Goal: Task Accomplishment & Management: Manage account settings

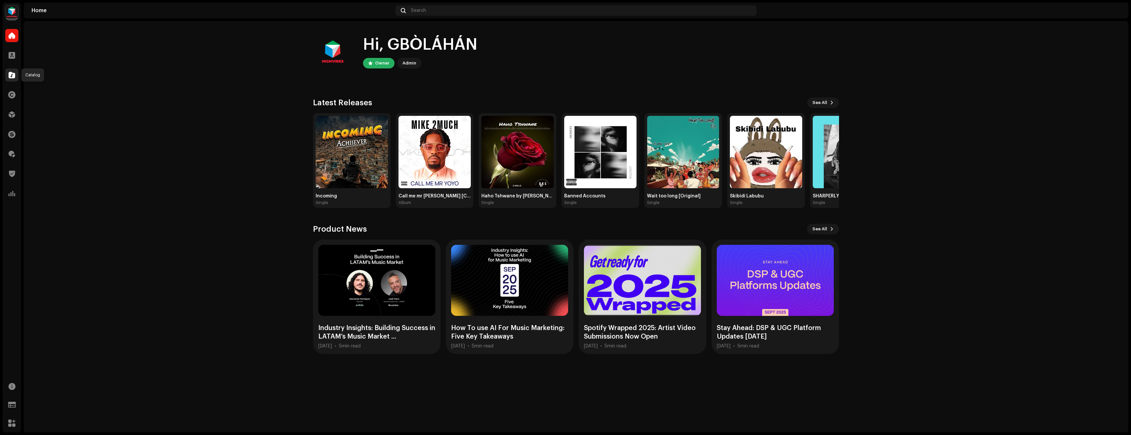
click at [14, 77] on span at bounding box center [12, 74] width 7 height 5
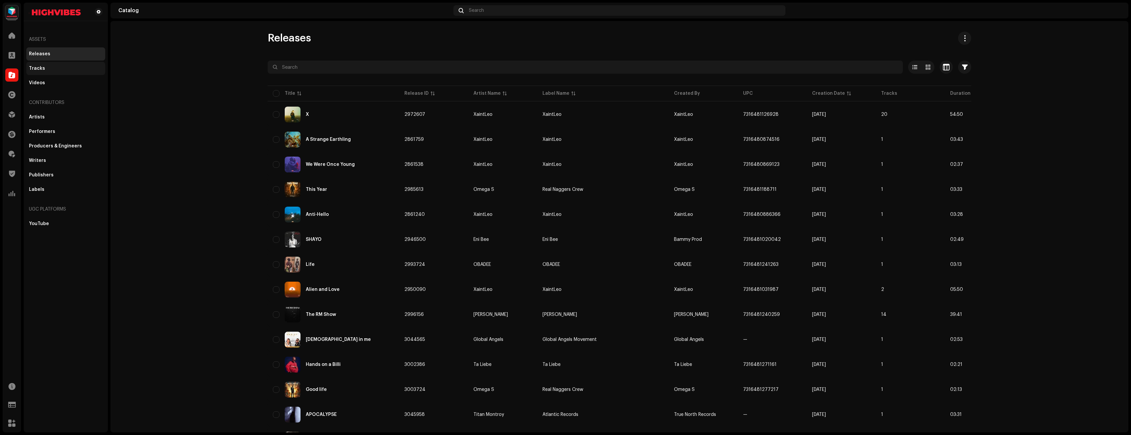
click at [57, 68] on div "Tracks" at bounding box center [66, 68] width 74 height 5
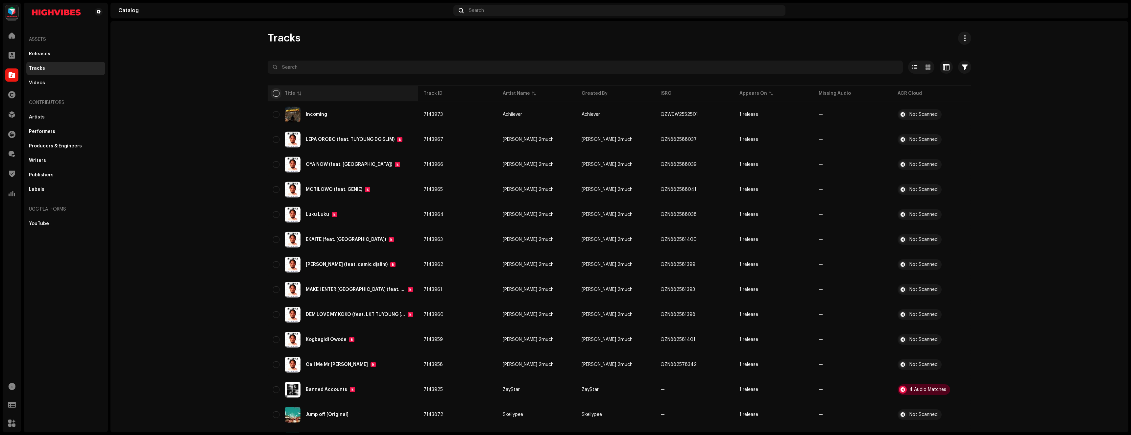
click at [275, 95] on input "checkbox" at bounding box center [276, 93] width 7 height 7
checkbox input "true"
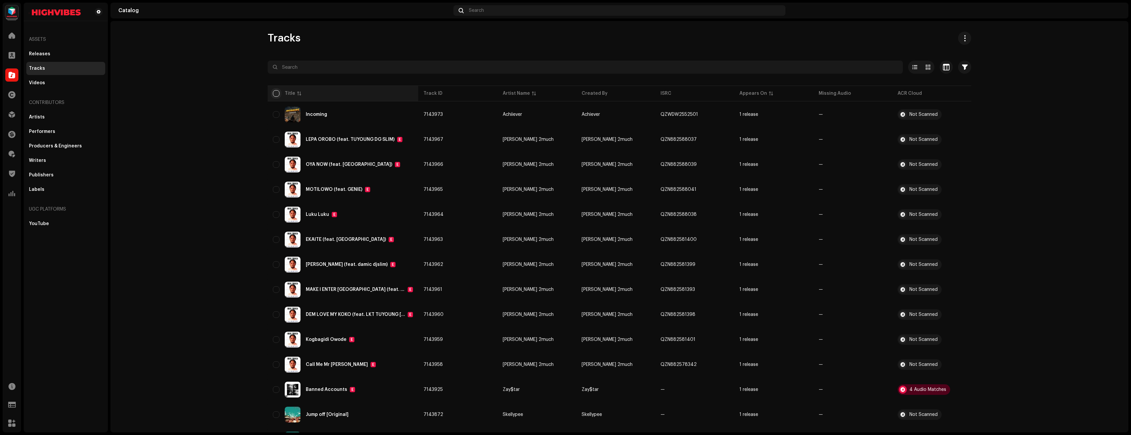
checkbox input "true"
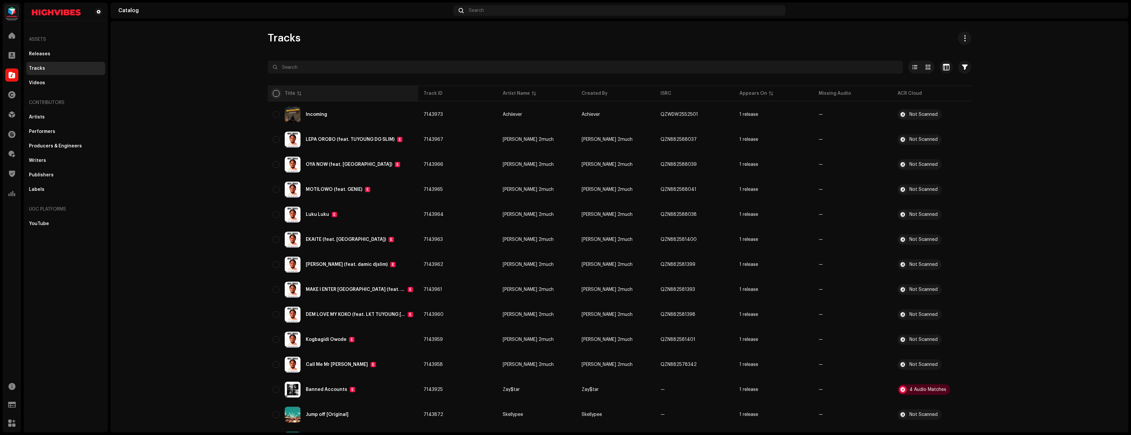
checkbox input "true"
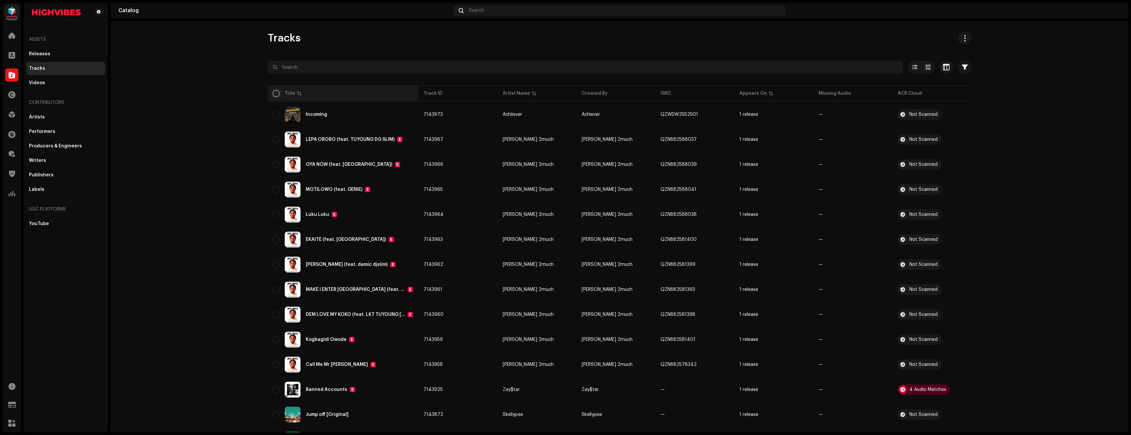
checkbox input "true"
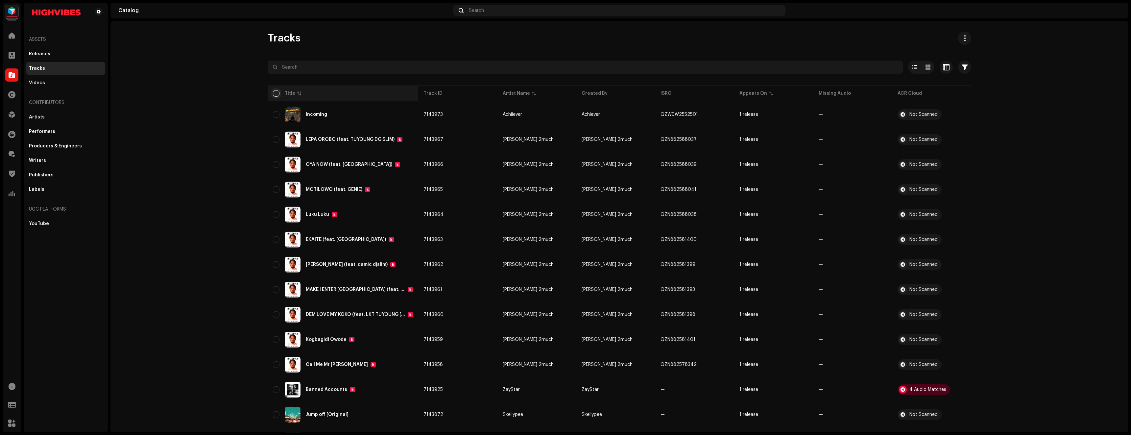
checkbox input "true"
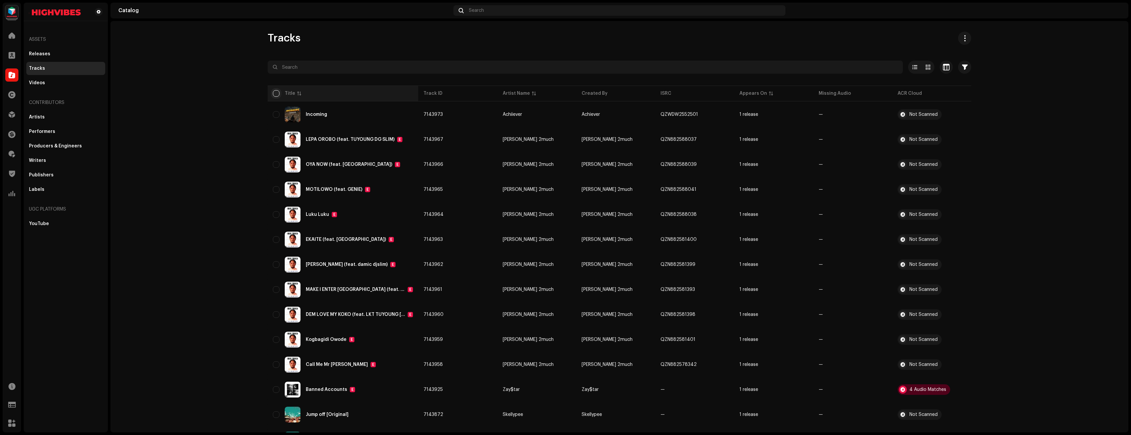
checkbox input "true"
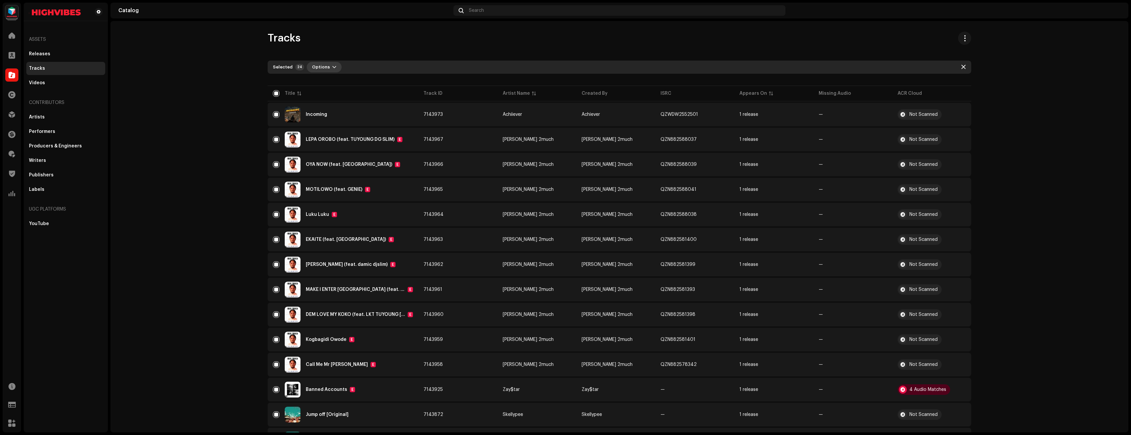
click at [321, 63] on span "Options" at bounding box center [321, 66] width 18 height 13
click at [335, 44] on div "Tracks" at bounding box center [619, 38] width 703 height 13
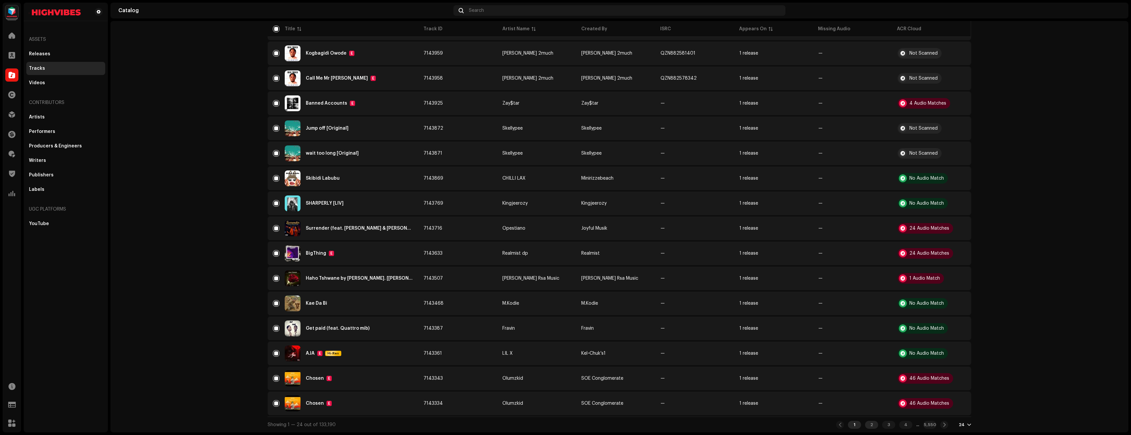
click at [865, 422] on div "2" at bounding box center [871, 424] width 13 height 8
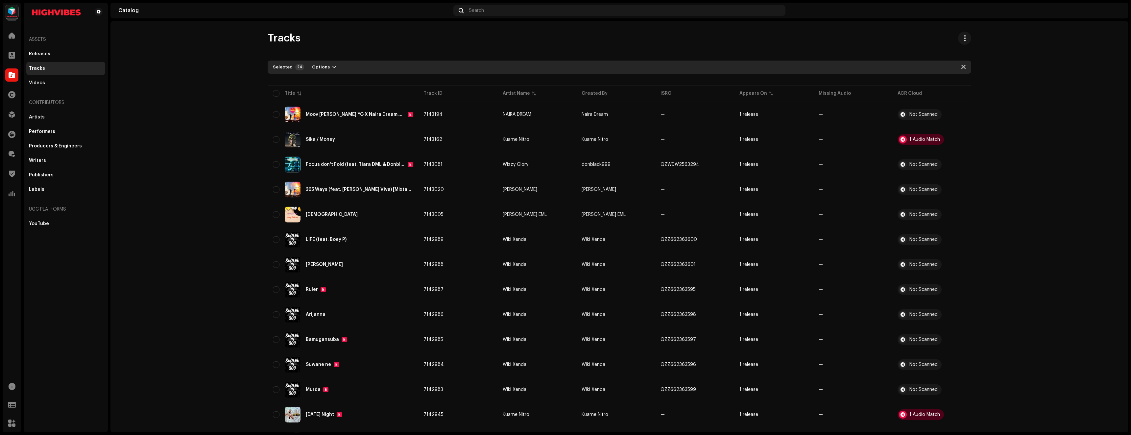
click at [282, 63] on div "Selected 24 Options" at bounding box center [308, 67] width 71 height 11
click at [277, 92] on input "checkbox" at bounding box center [276, 93] width 7 height 7
checkbox input "true"
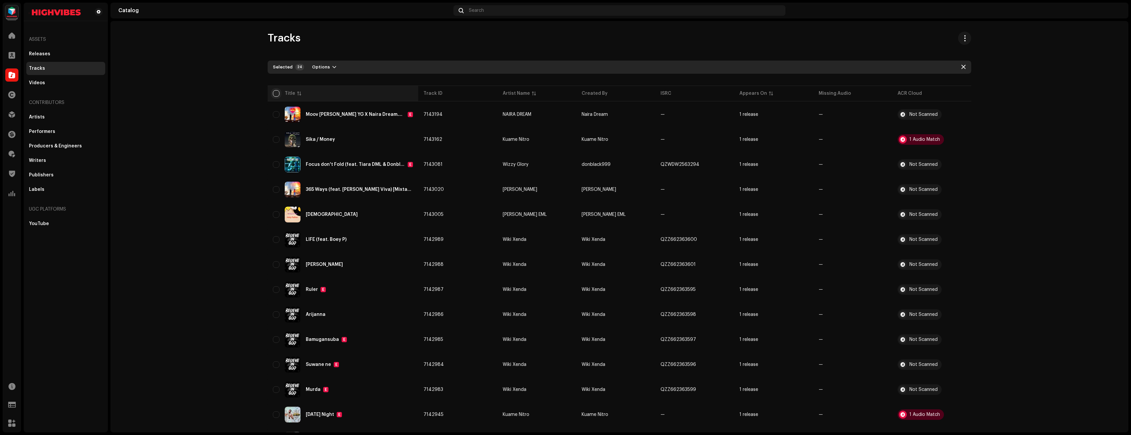
checkbox input "true"
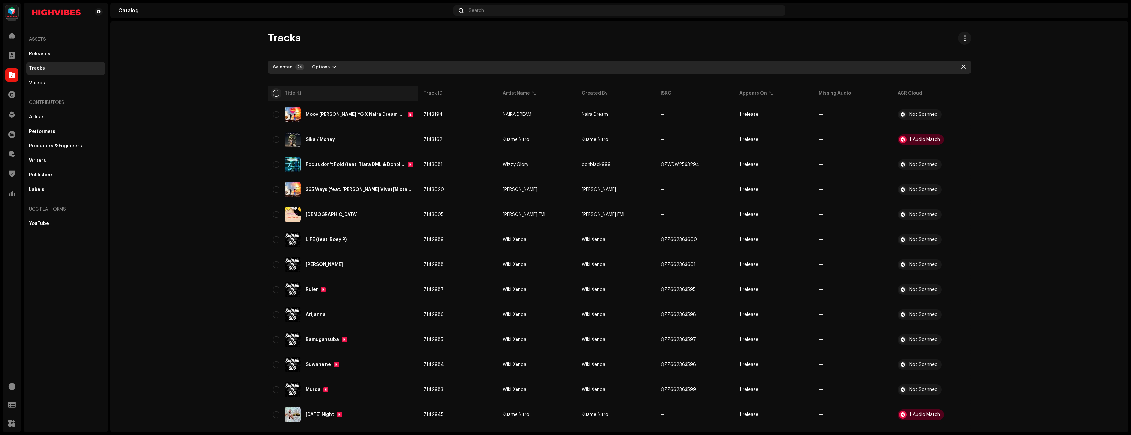
checkbox input "true"
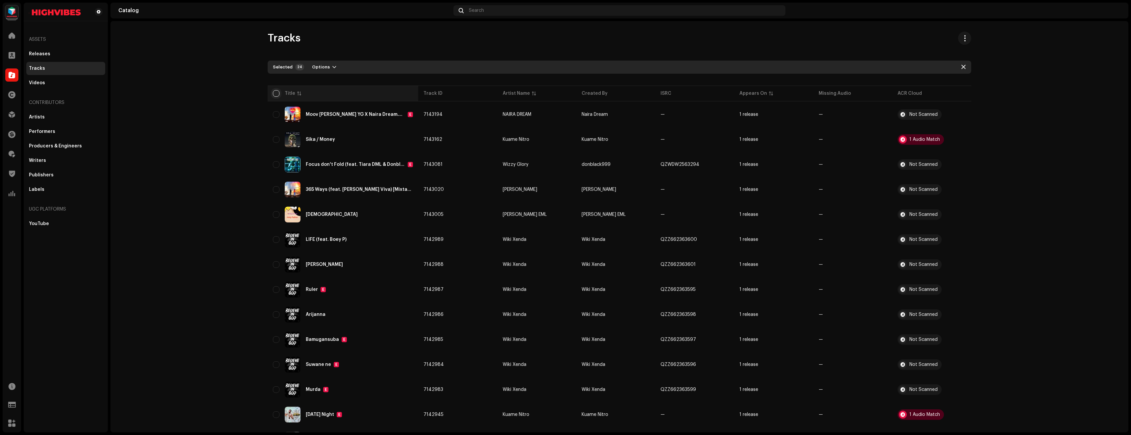
checkbox input "true"
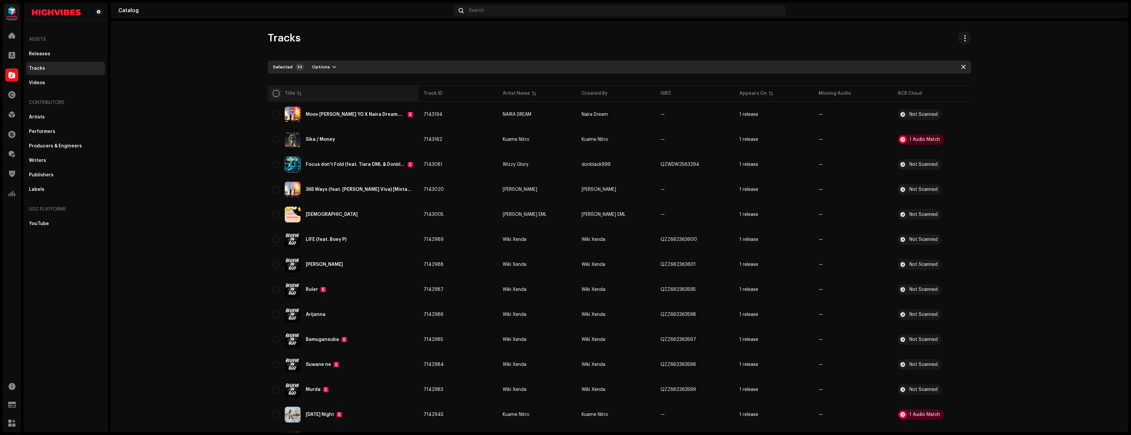
checkbox input "true"
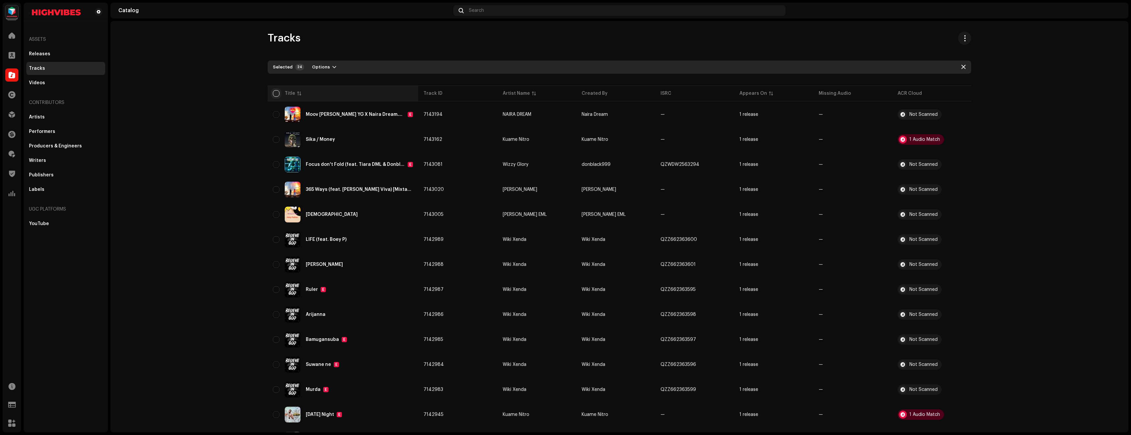
checkbox input "true"
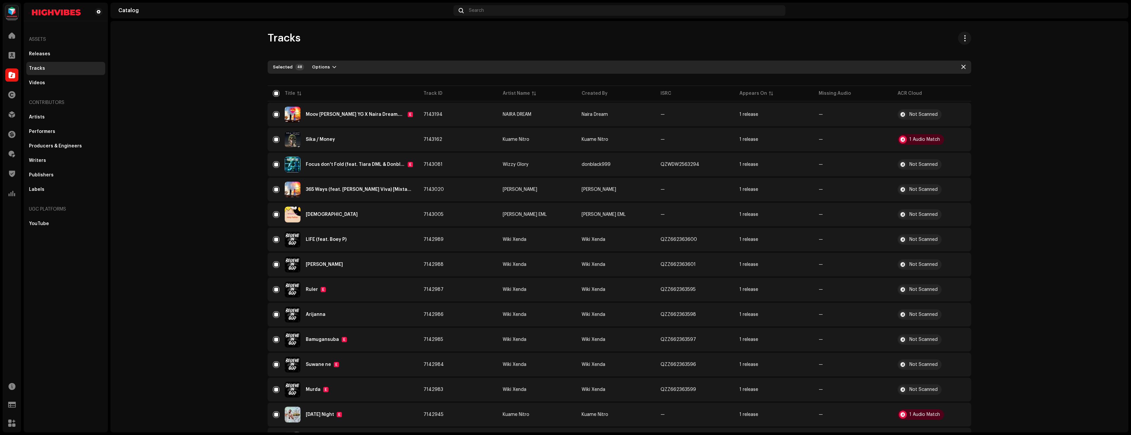
scroll to position [288, 0]
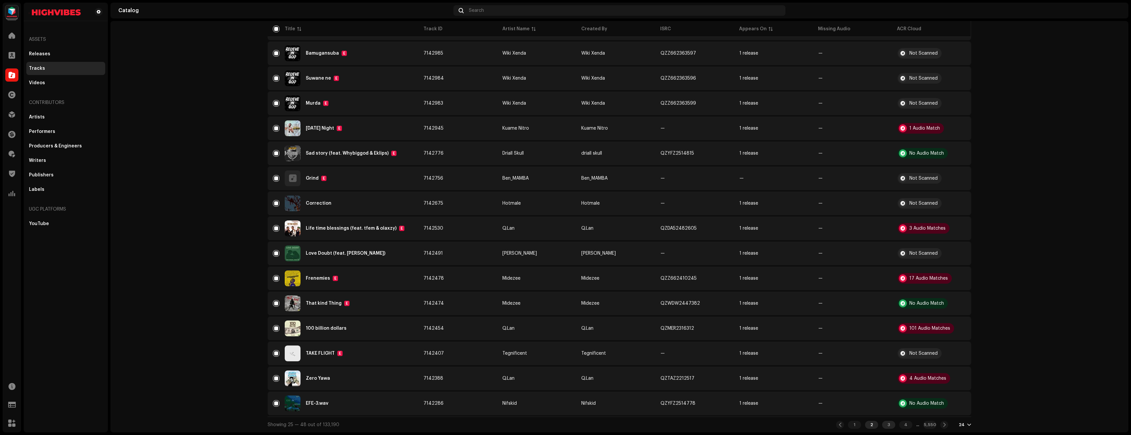
click at [887, 424] on div "3" at bounding box center [888, 424] width 13 height 8
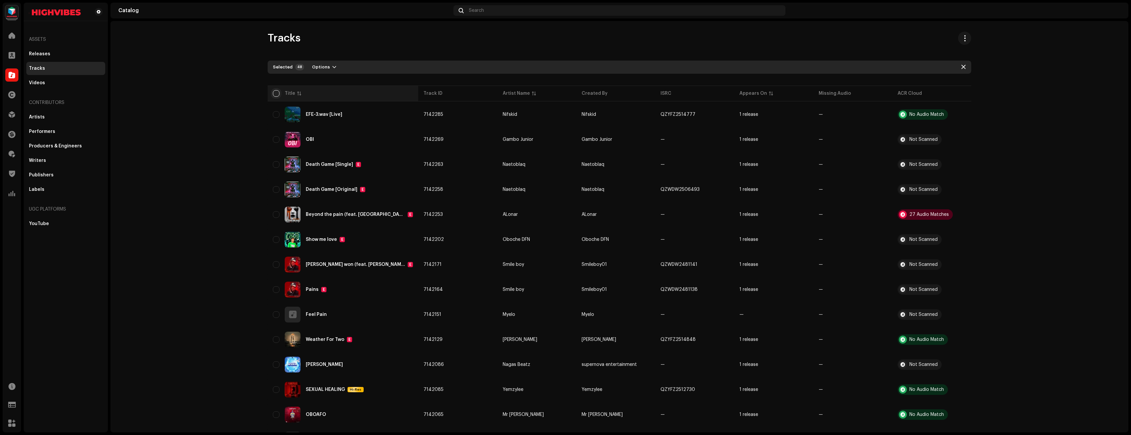
click at [273, 93] on input "checkbox" at bounding box center [276, 93] width 7 height 7
checkbox input "true"
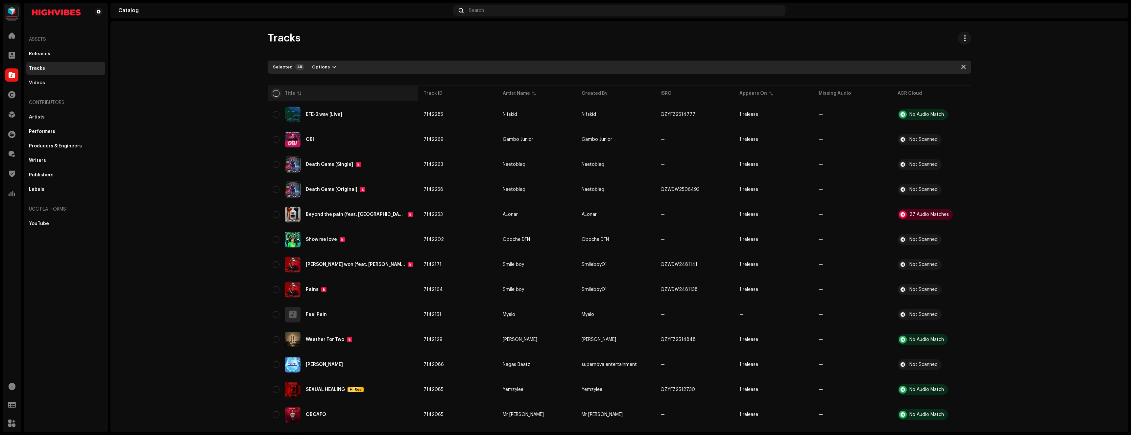
checkbox input "true"
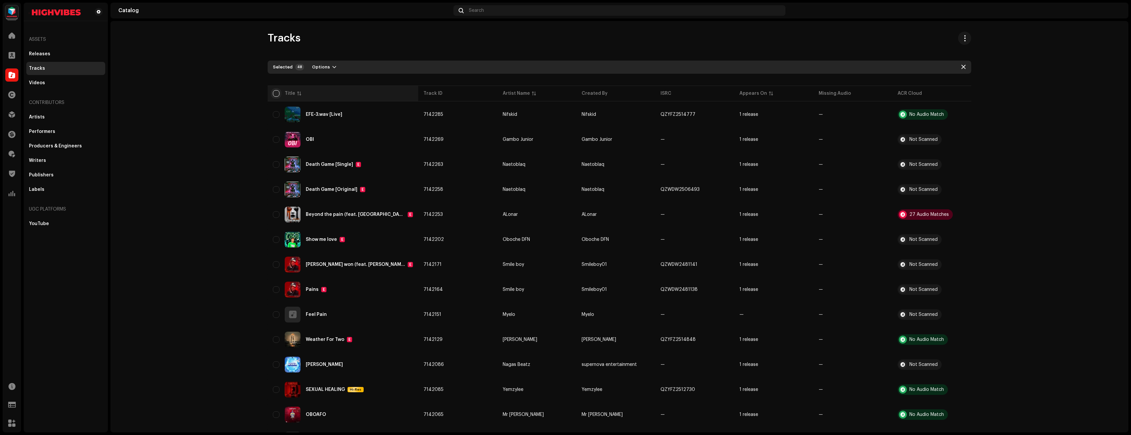
checkbox input "true"
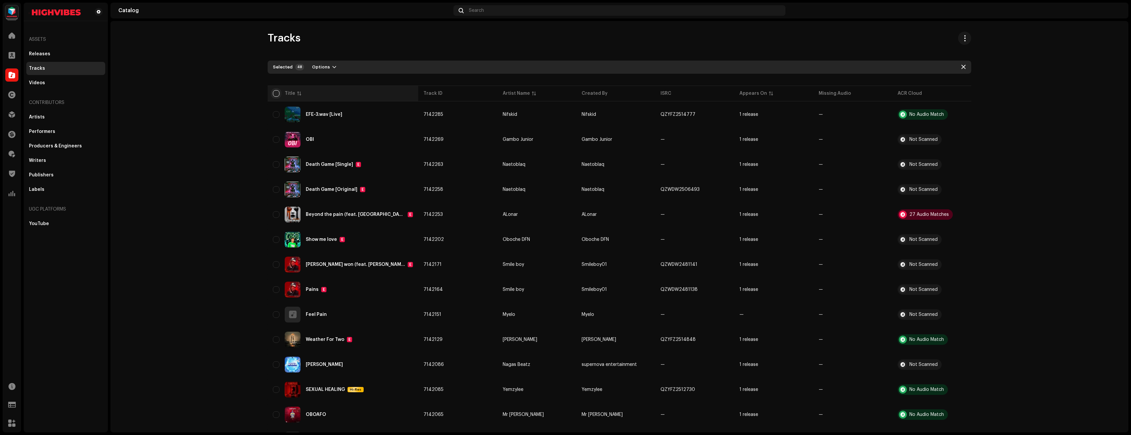
checkbox input "true"
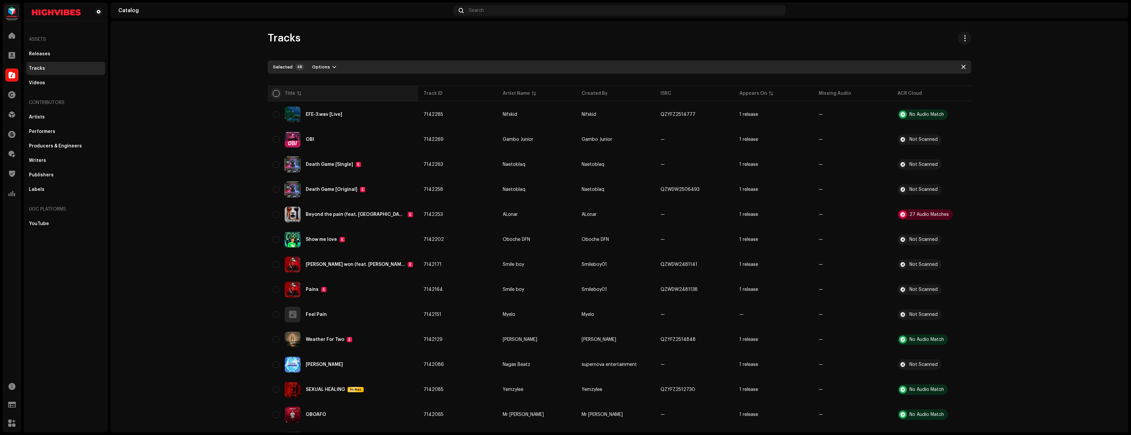
checkbox input "true"
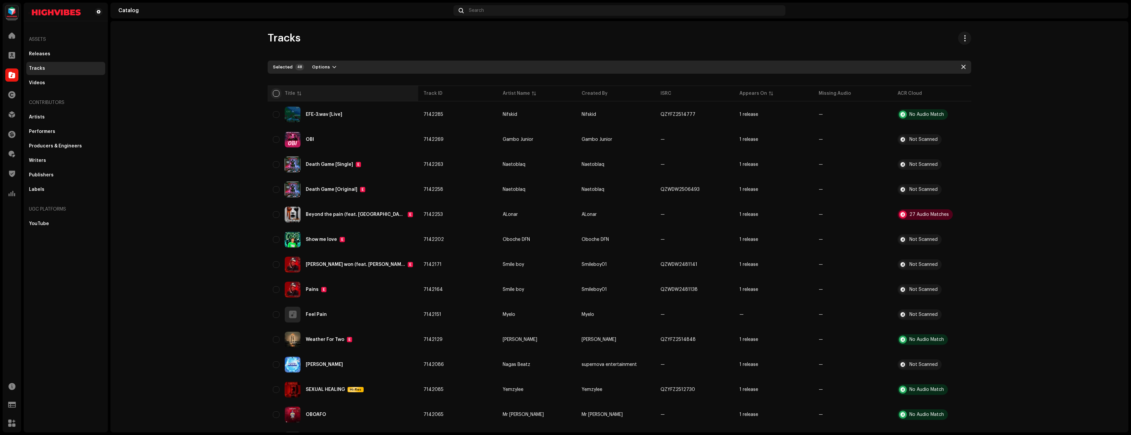
checkbox input "true"
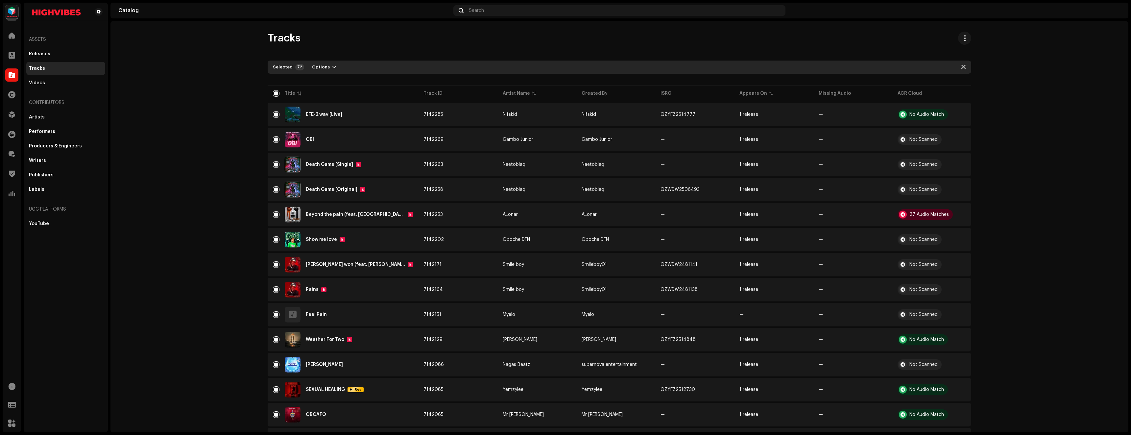
scroll to position [288, 0]
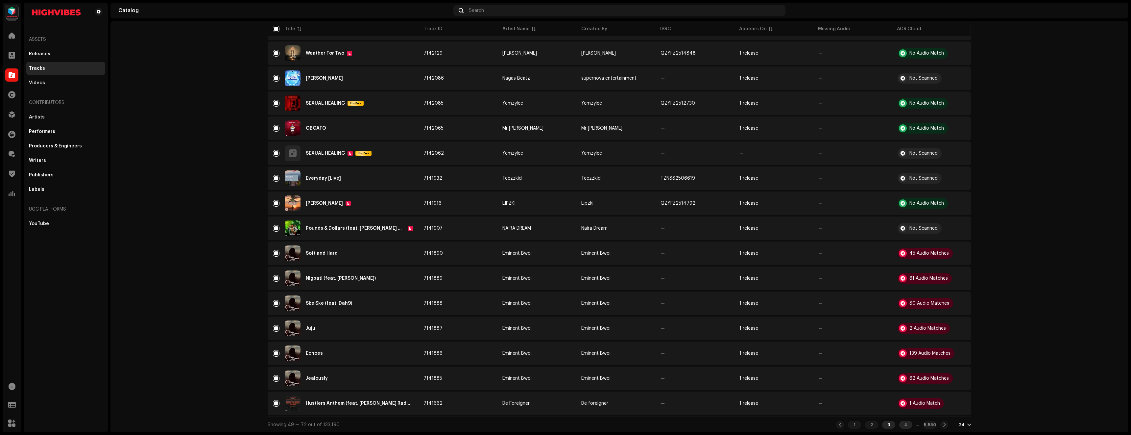
click at [904, 424] on div "4" at bounding box center [905, 424] width 13 height 8
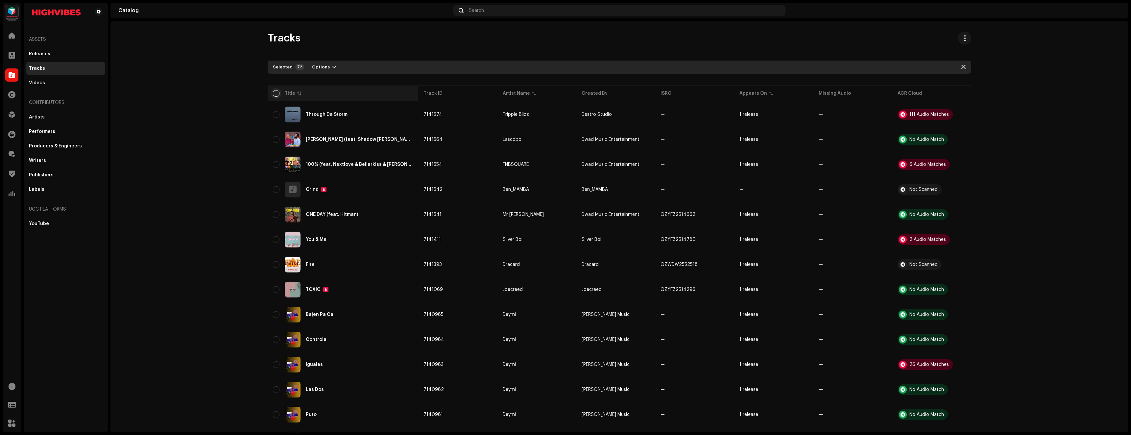
click at [275, 92] on input "checkbox" at bounding box center [276, 93] width 7 height 7
checkbox input "true"
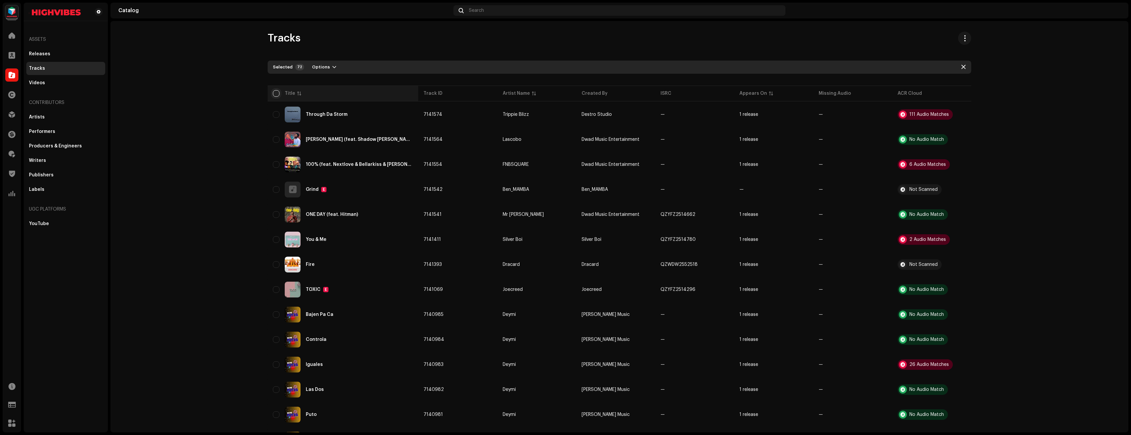
checkbox input "true"
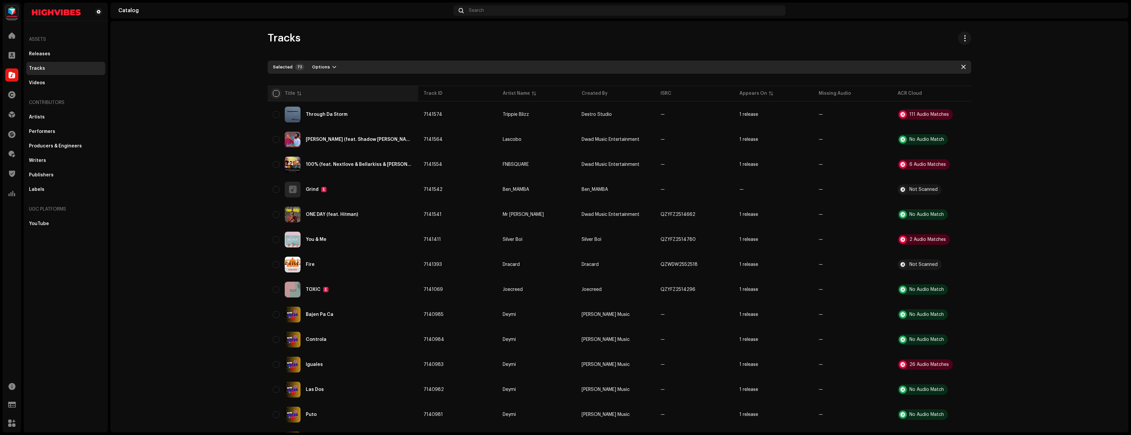
checkbox input "true"
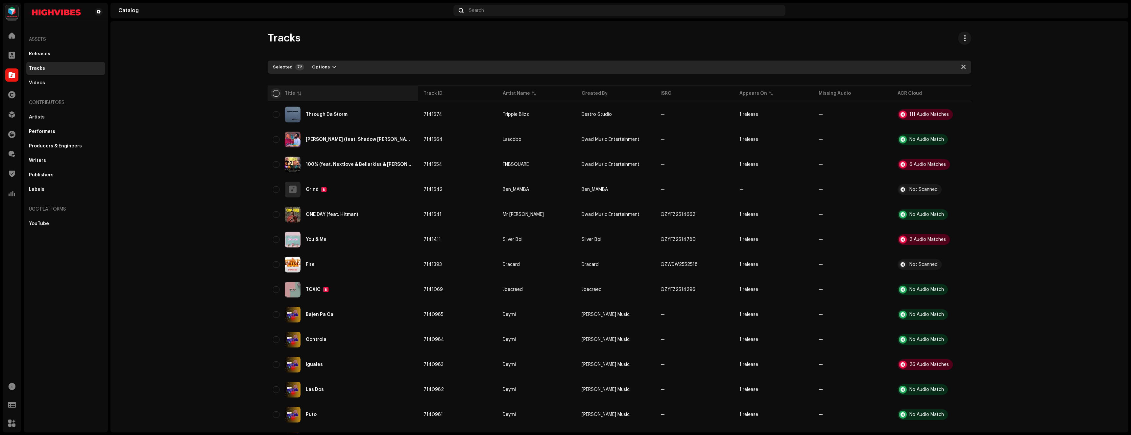
checkbox input "true"
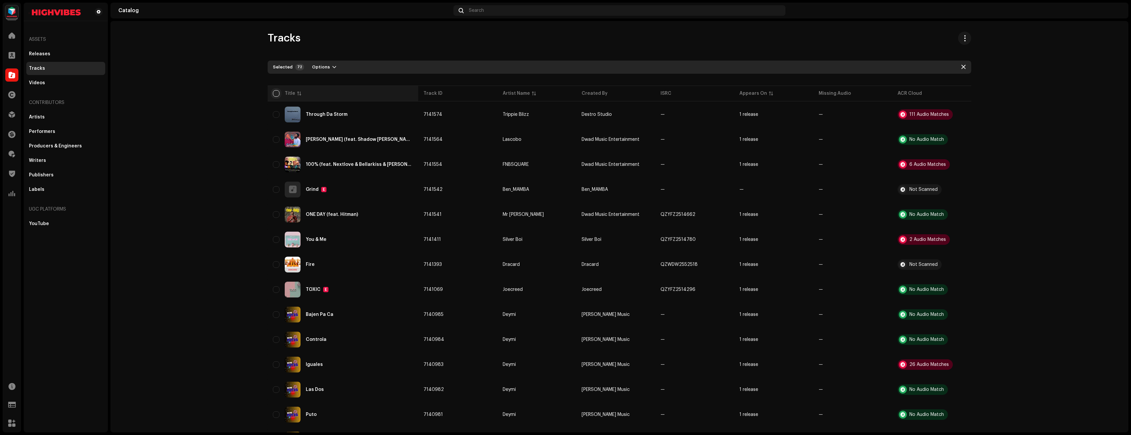
checkbox input "true"
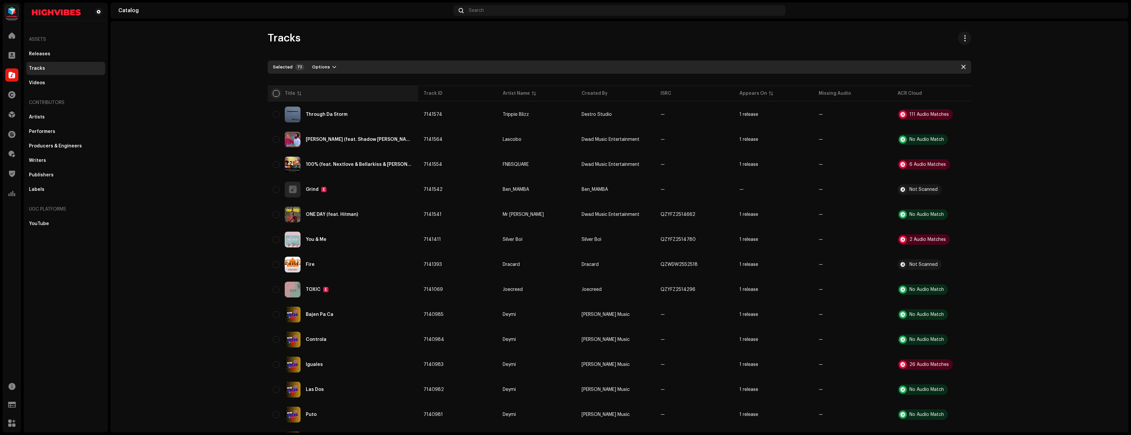
checkbox input "true"
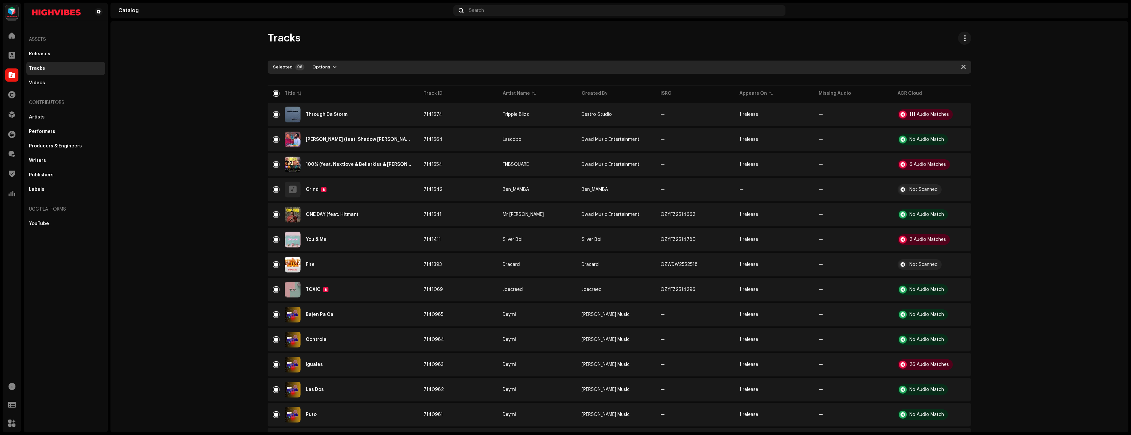
scroll to position [288, 0]
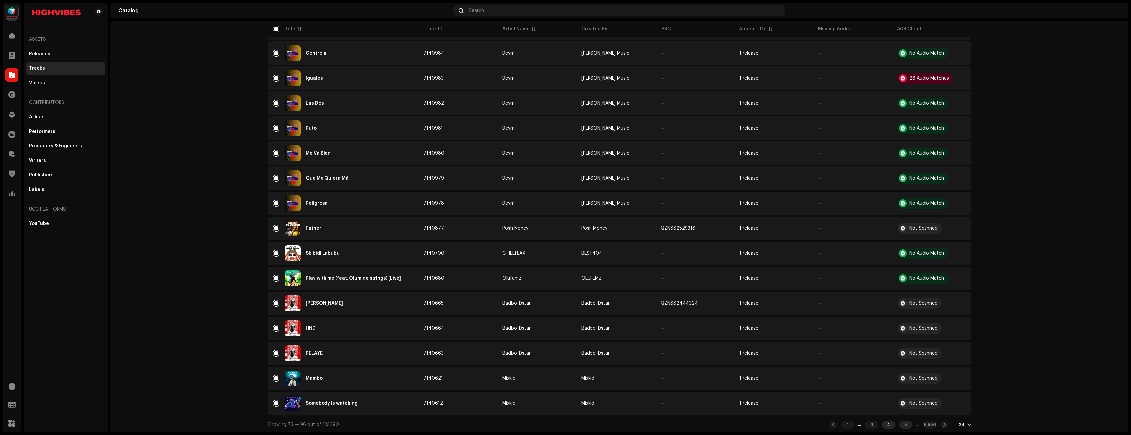
click at [905, 427] on div "5" at bounding box center [905, 424] width 13 height 8
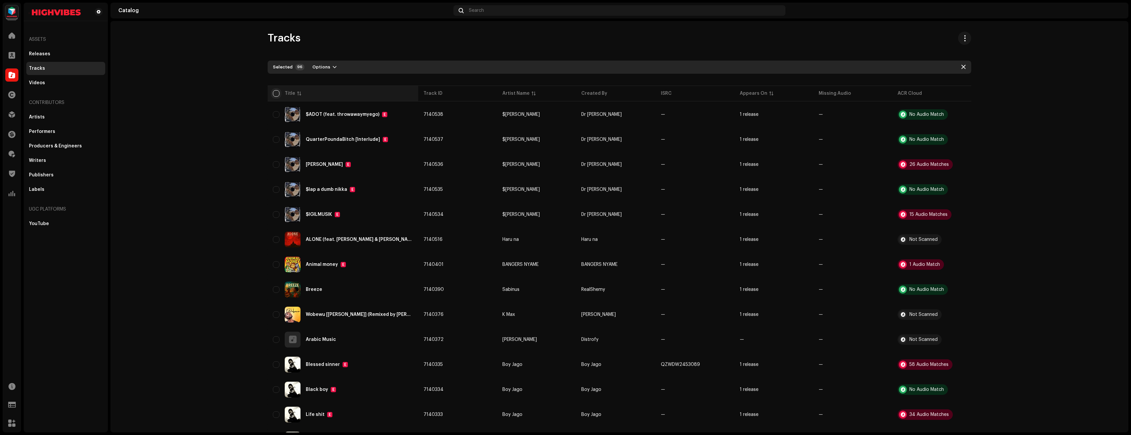
click at [274, 91] on input "checkbox" at bounding box center [276, 93] width 7 height 7
checkbox input "true"
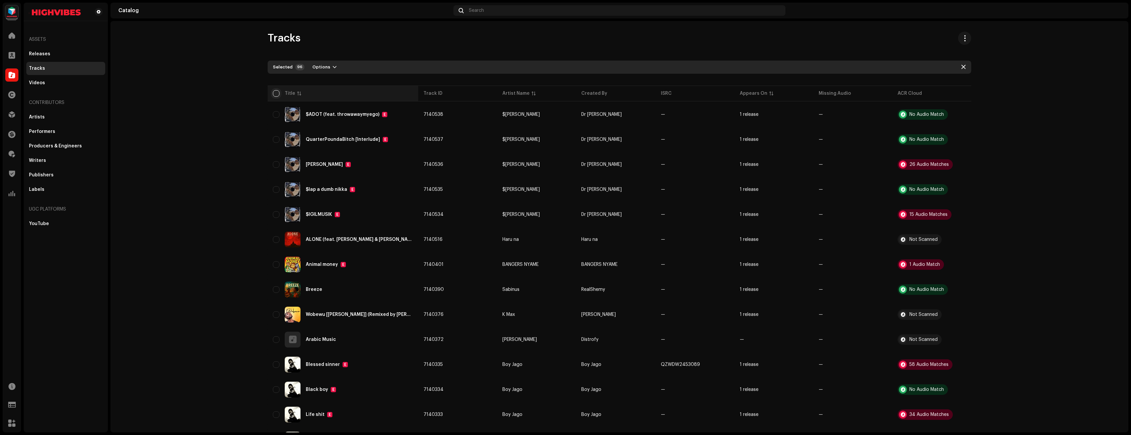
checkbox input "true"
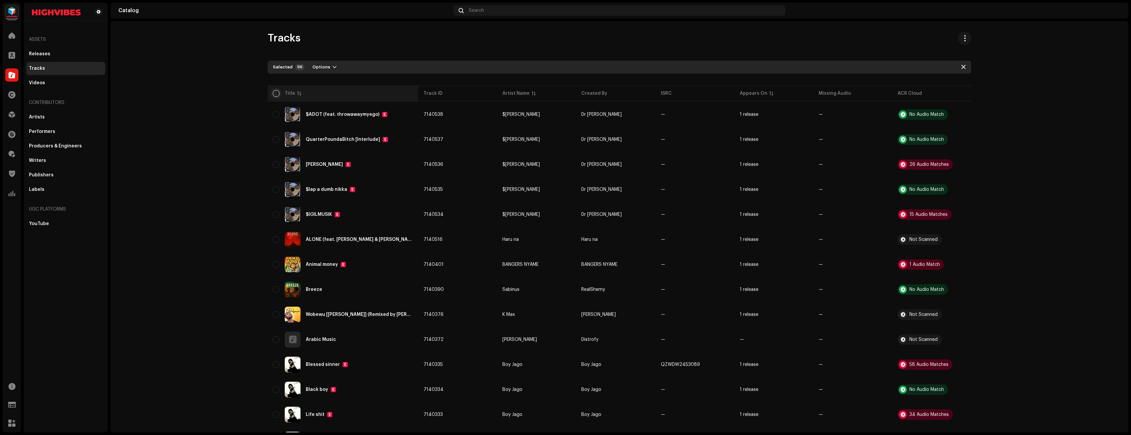
checkbox input "true"
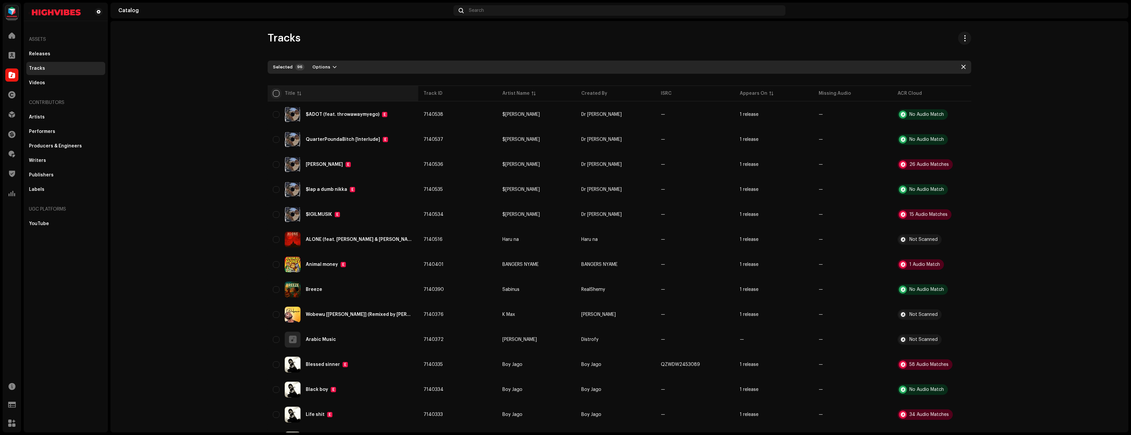
checkbox input "true"
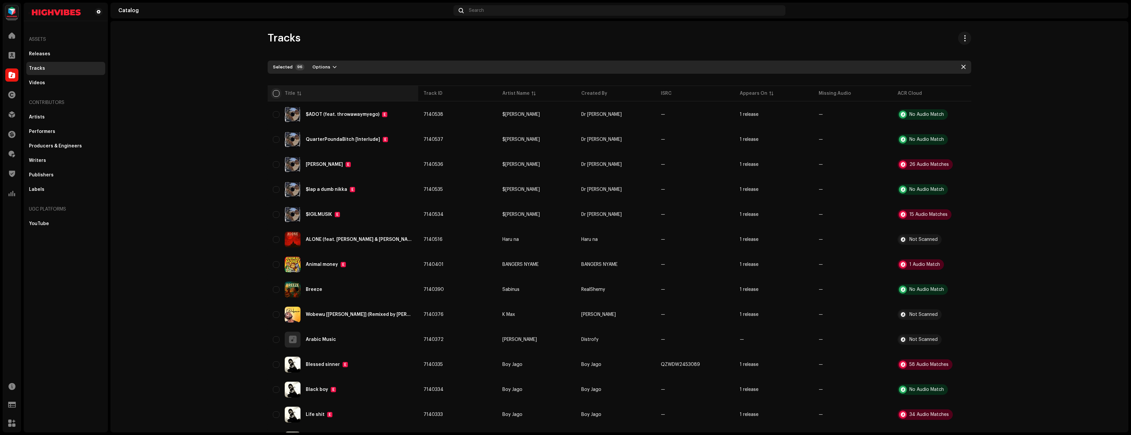
checkbox input "true"
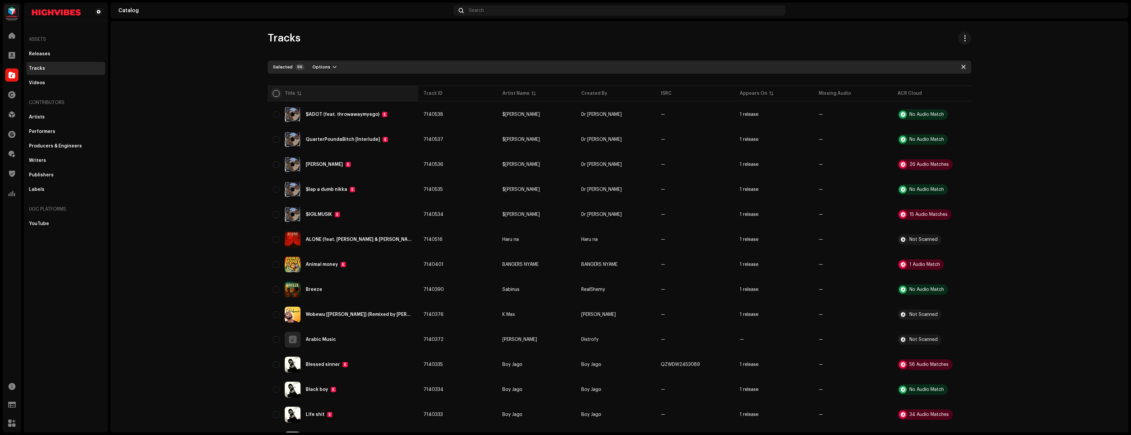
checkbox input "true"
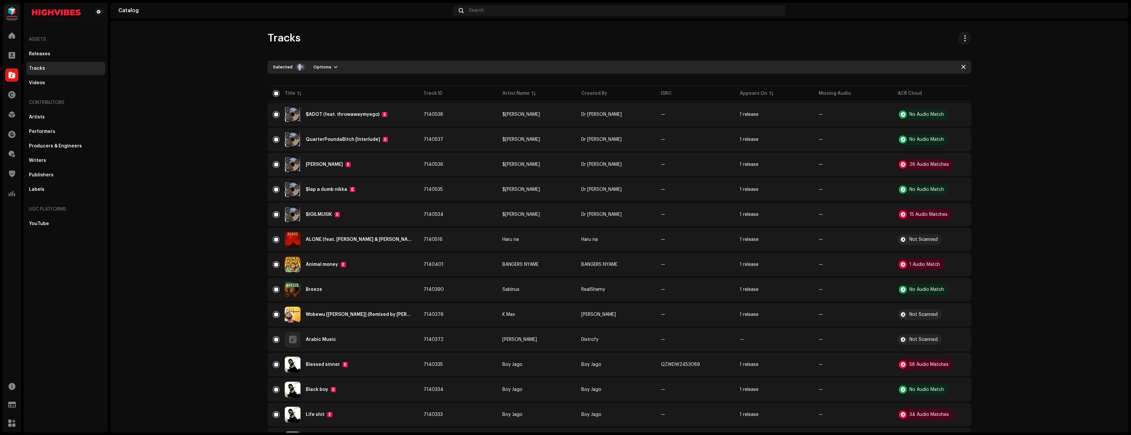
drag, startPoint x: 295, startPoint y: 67, endPoint x: 298, endPoint y: 67, distance: 3.6
click at [298, 67] on div "120" at bounding box center [300, 67] width 10 height 7
click at [354, 45] on div "Tracks Selected 120 Options Filters Distribution status In progress Not started…" at bounding box center [619, 375] width 724 height 686
click at [283, 65] on div "Selected" at bounding box center [283, 66] width 20 height 5
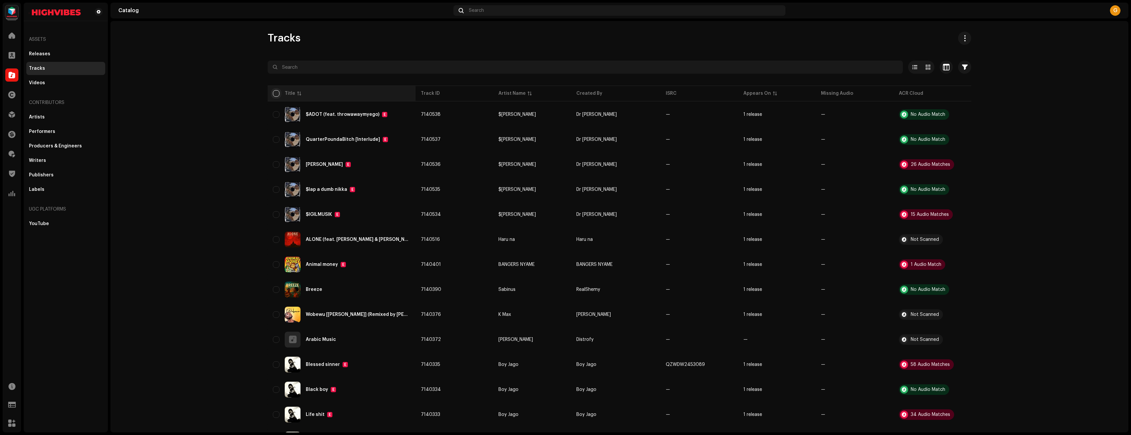
click at [276, 92] on input "checkbox" at bounding box center [276, 93] width 7 height 7
checkbox input "true"
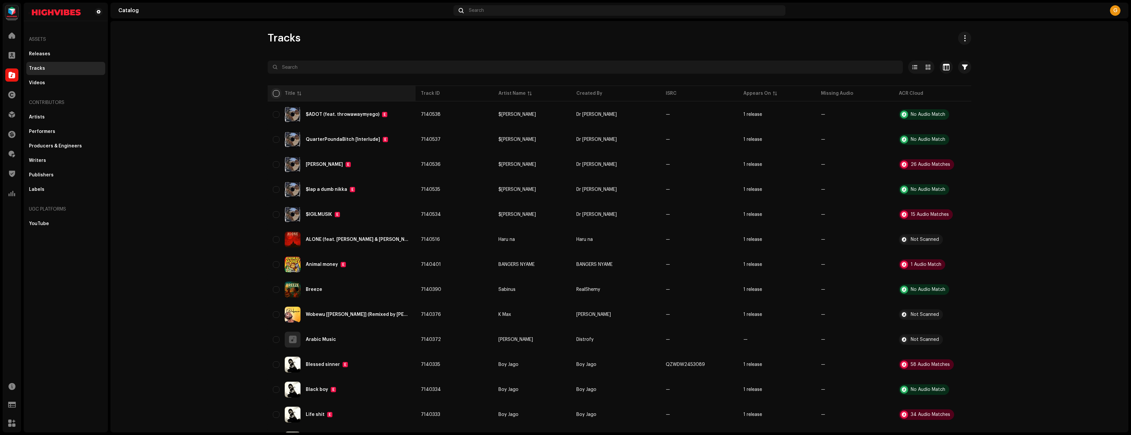
checkbox input "true"
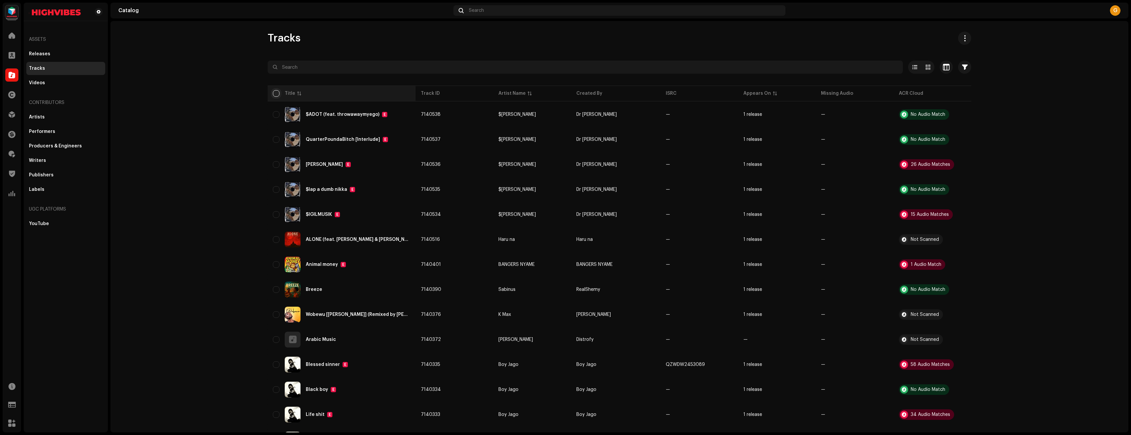
checkbox input "true"
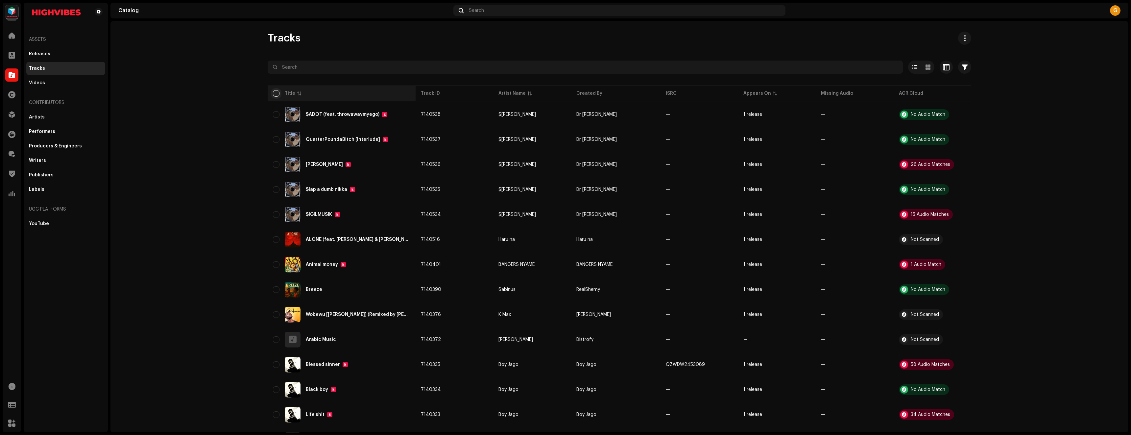
checkbox input "true"
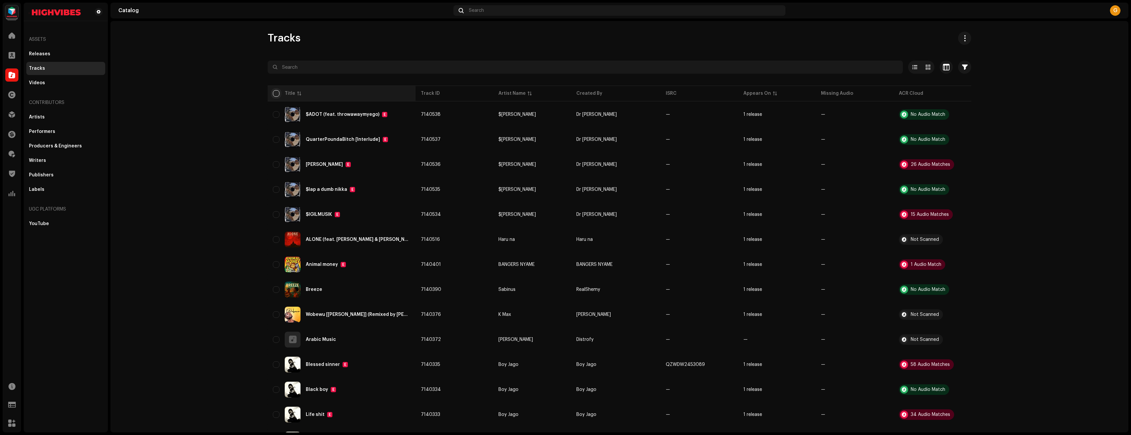
checkbox input "true"
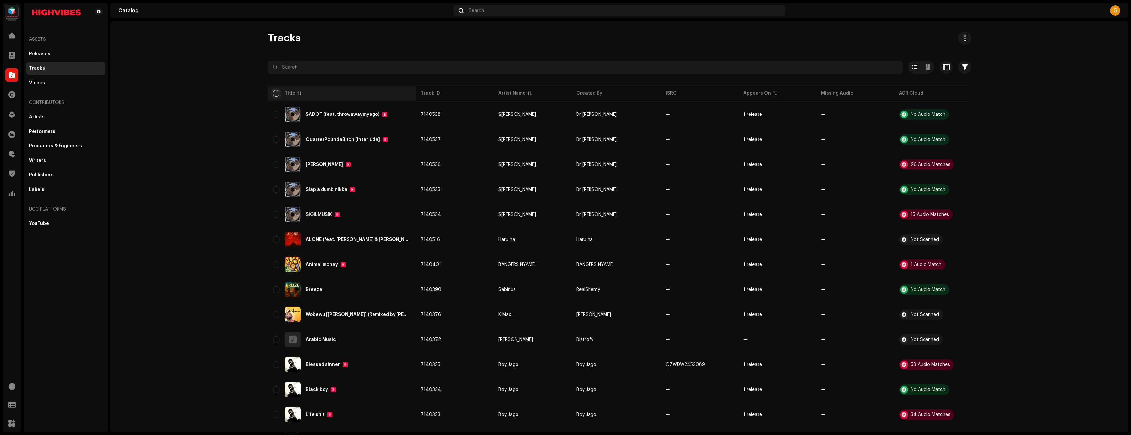
checkbox input "true"
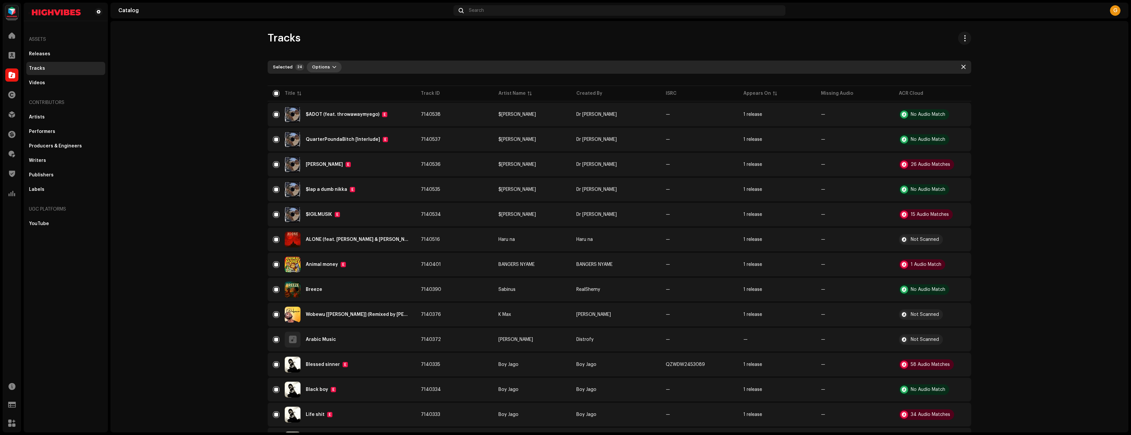
click at [332, 65] on span "button" at bounding box center [334, 66] width 4 height 5
click at [335, 41] on div "Tracks" at bounding box center [619, 38] width 703 height 13
click at [273, 93] on input "checkbox" at bounding box center [276, 93] width 7 height 7
checkbox input "false"
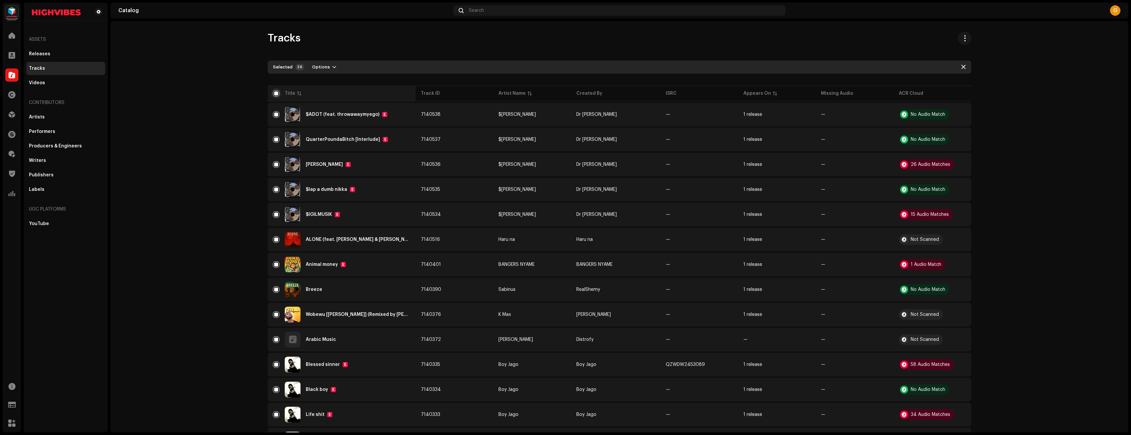
checkbox input "false"
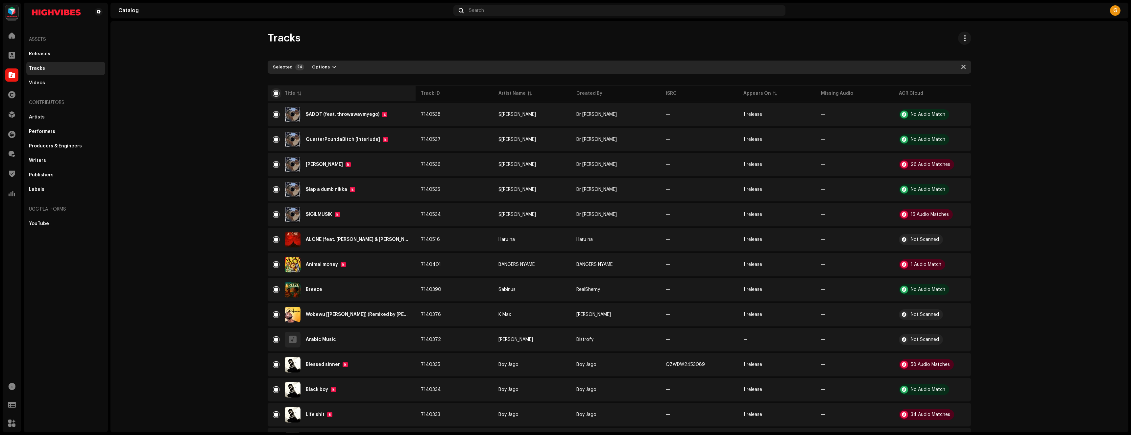
checkbox input "false"
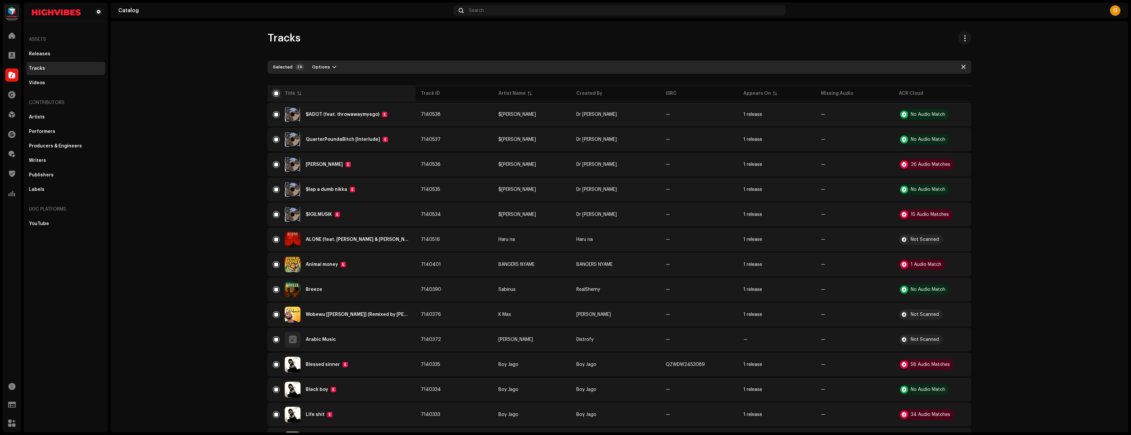
checkbox input "false"
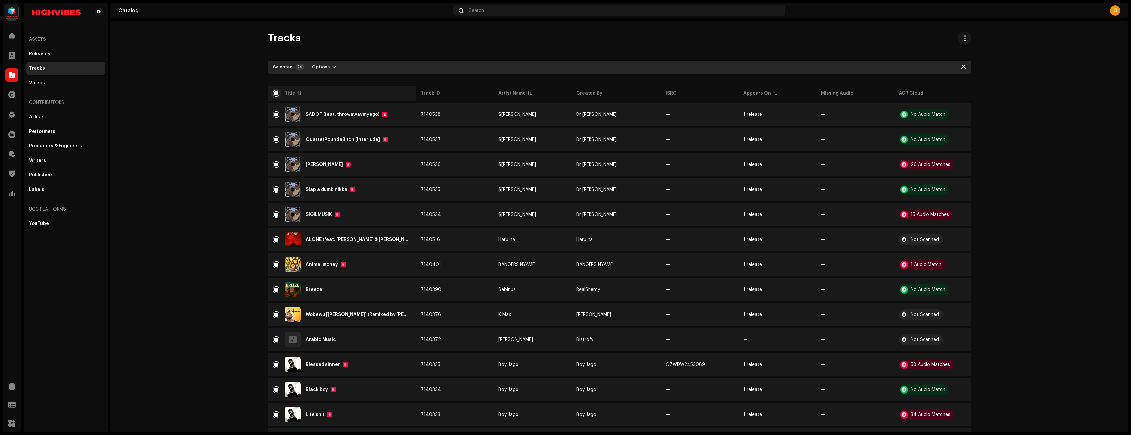
checkbox input "false"
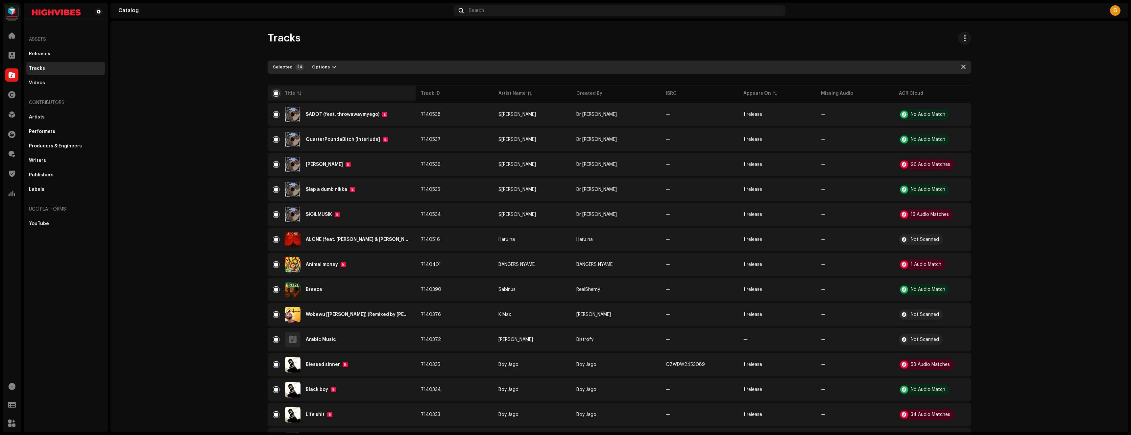
checkbox input "false"
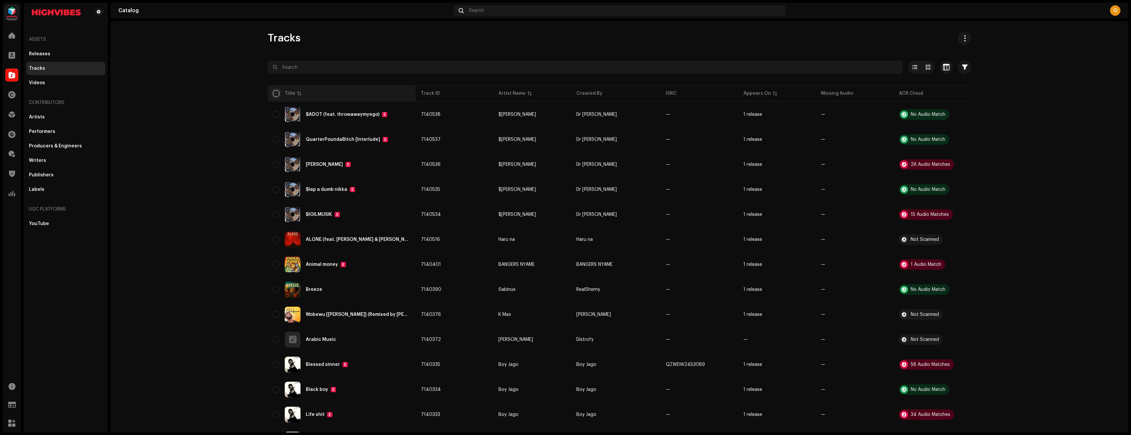
click at [273, 95] on input "checkbox" at bounding box center [276, 93] width 7 height 7
checkbox input "true"
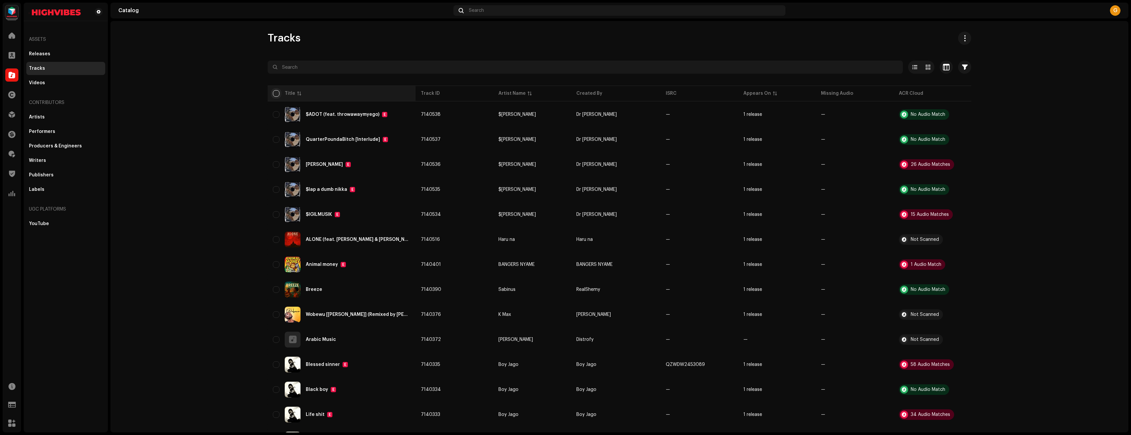
checkbox input "true"
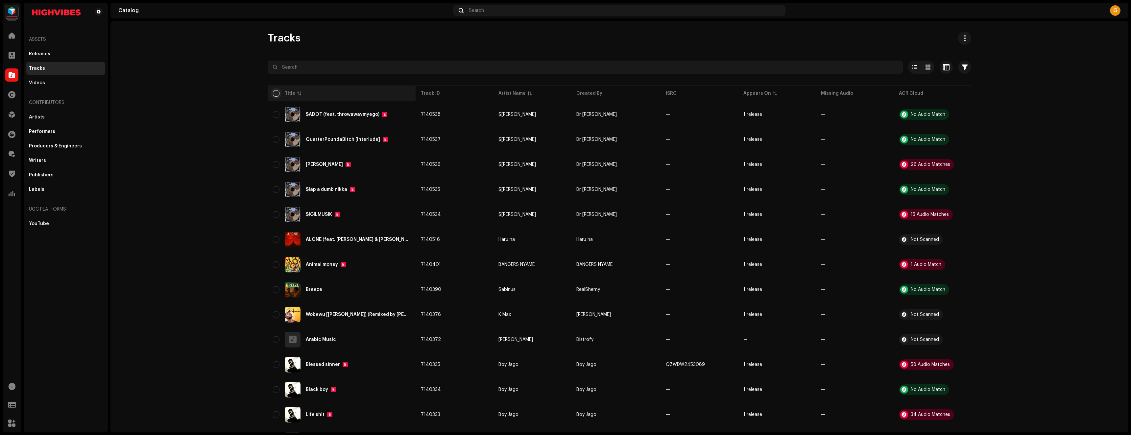
checkbox input "true"
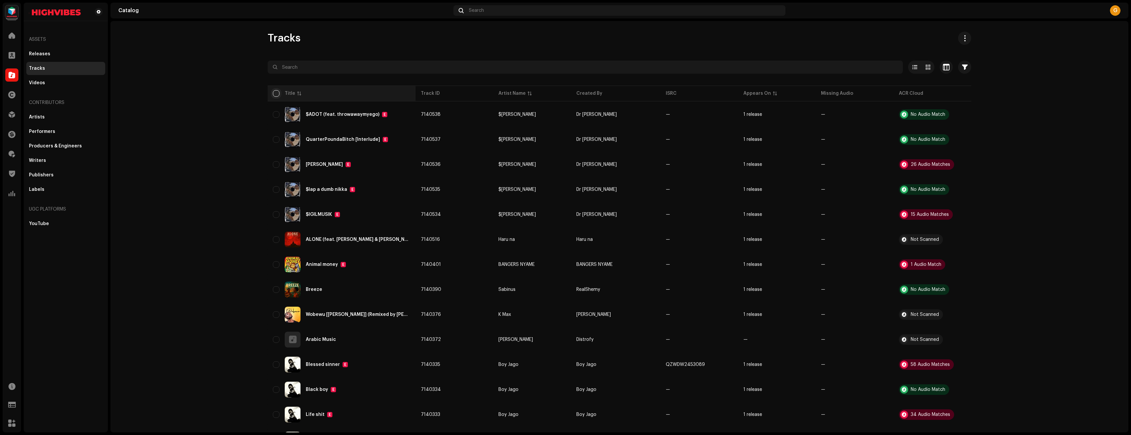
checkbox input "true"
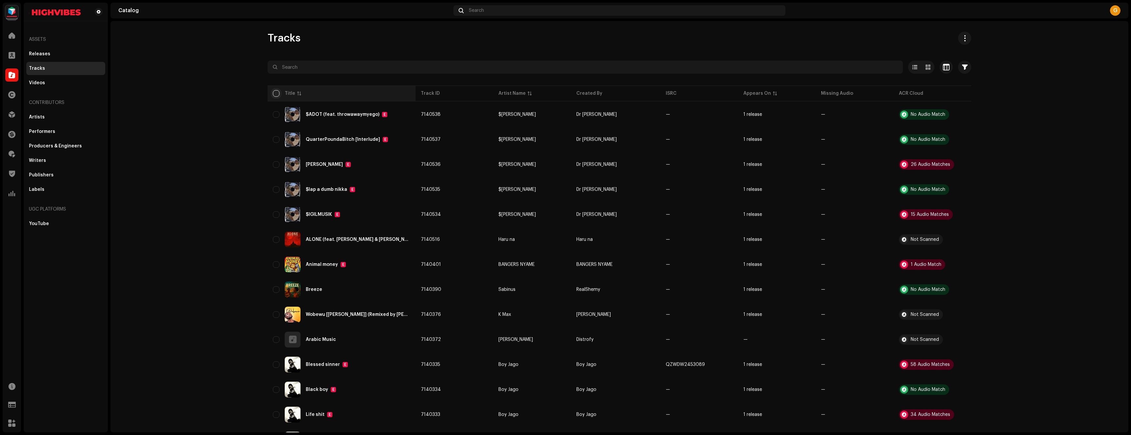
checkbox input "true"
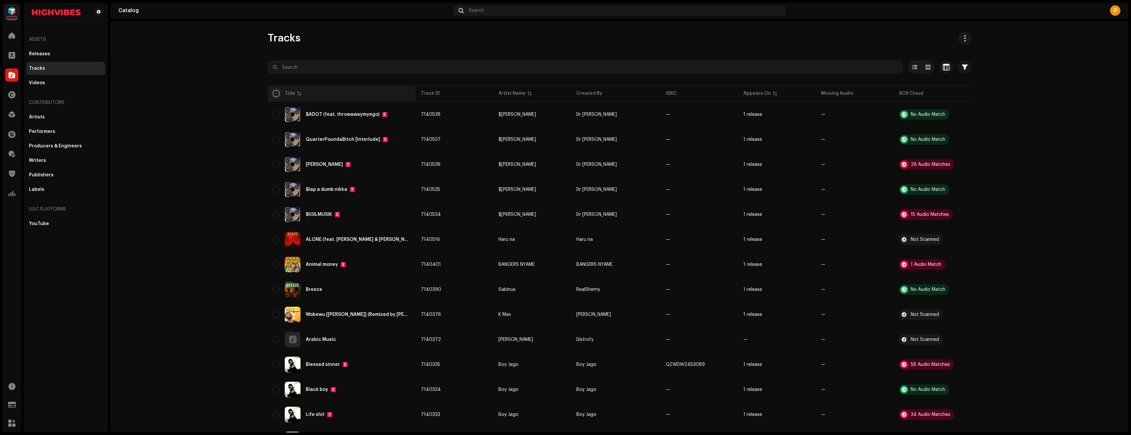
checkbox input "true"
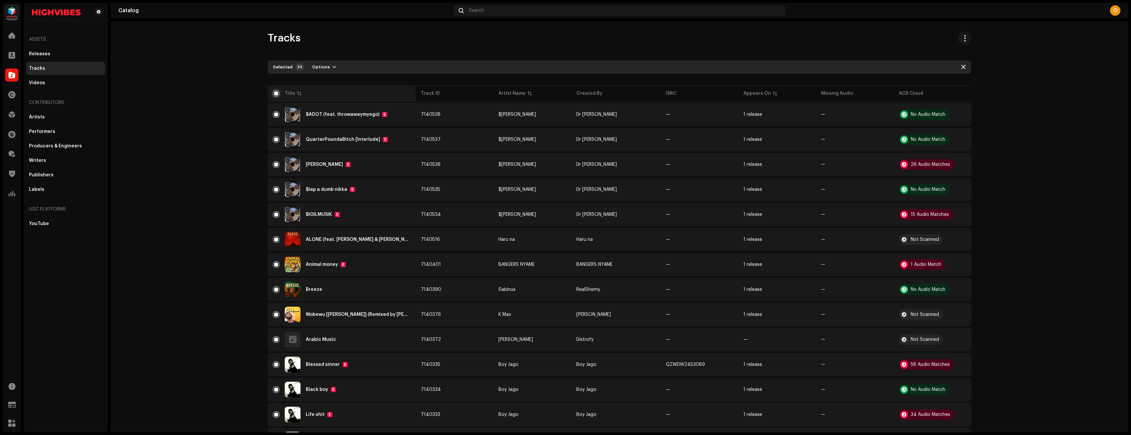
click at [273, 93] on input "checkbox" at bounding box center [276, 93] width 7 height 7
checkbox input "false"
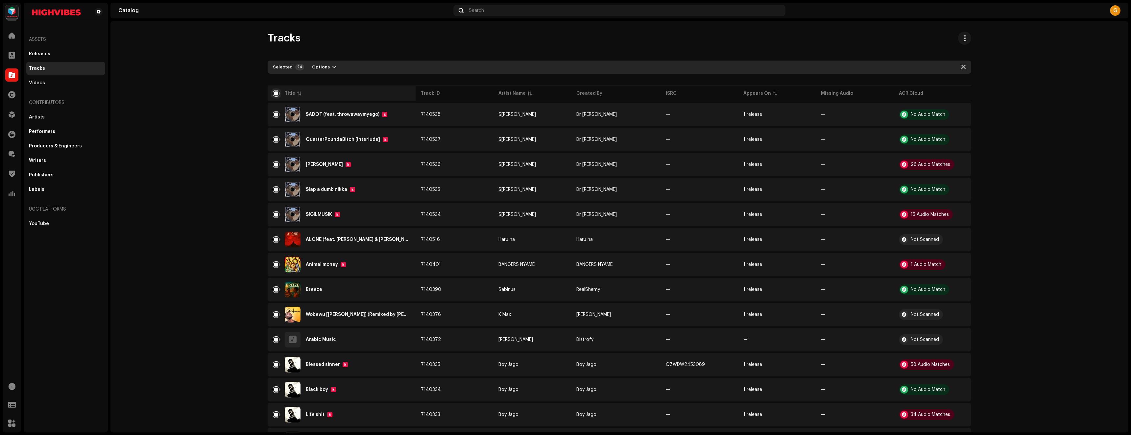
checkbox input "false"
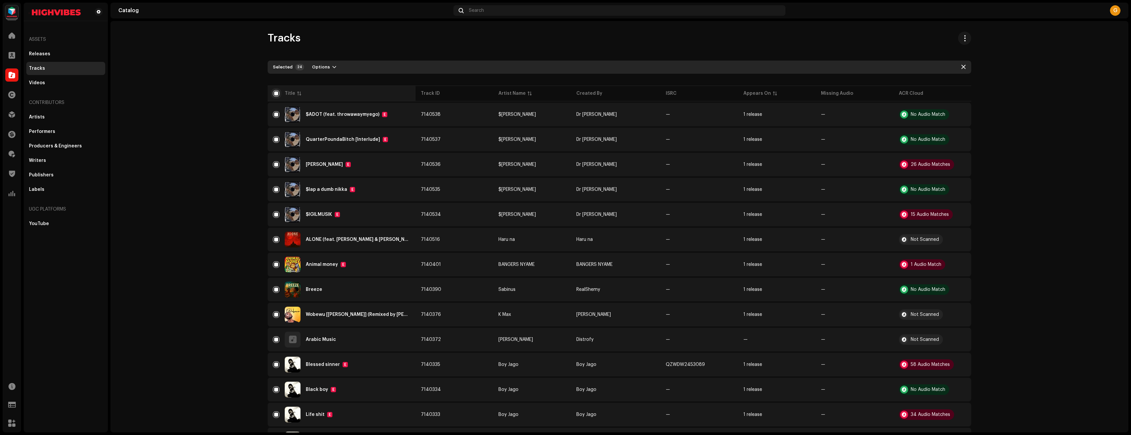
checkbox input "false"
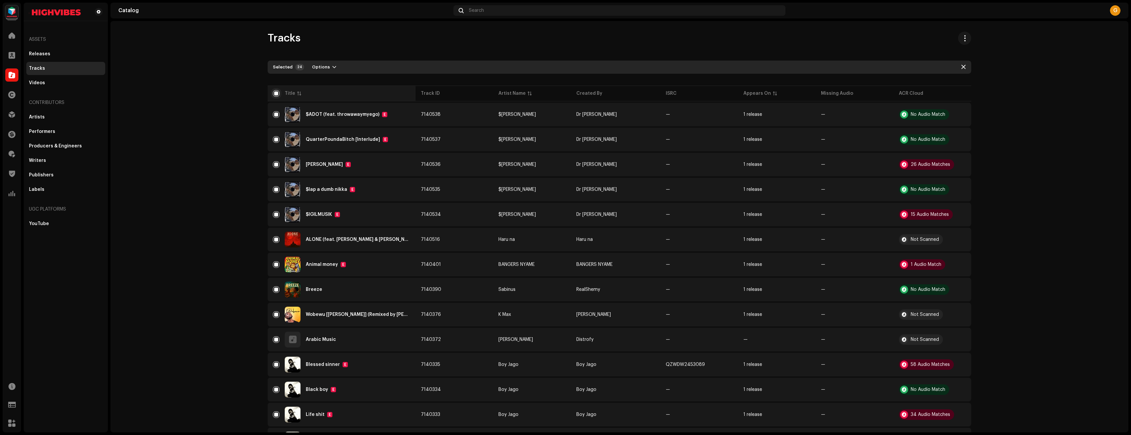
checkbox input "false"
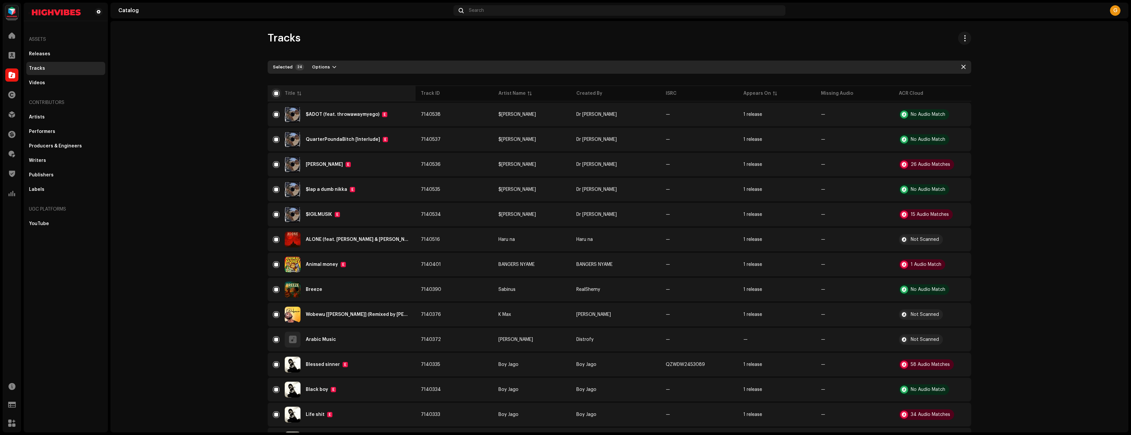
checkbox input "false"
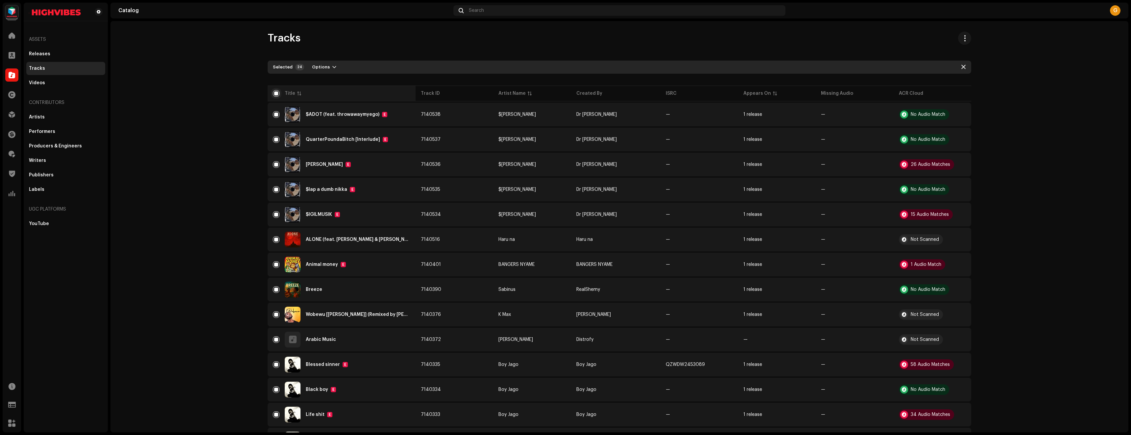
checkbox input "false"
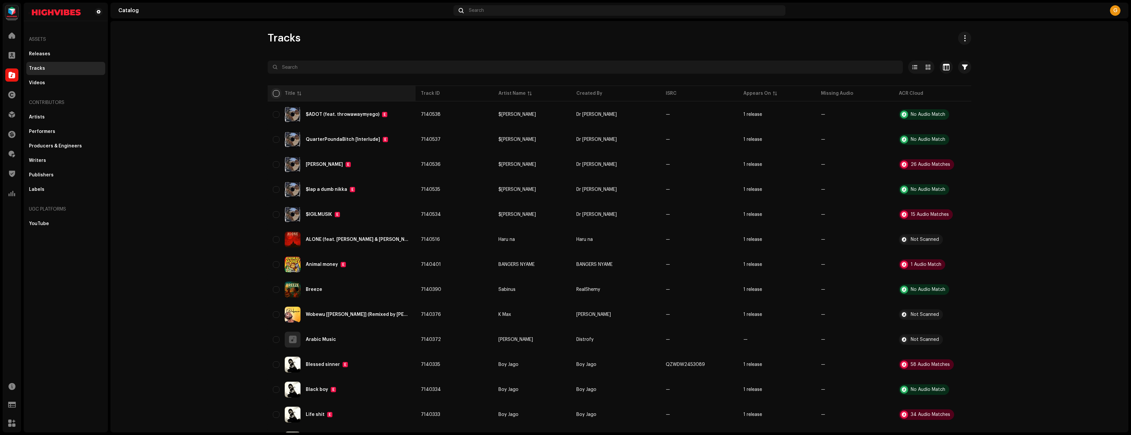
click at [275, 90] on input "checkbox" at bounding box center [276, 93] width 7 height 7
checkbox input "true"
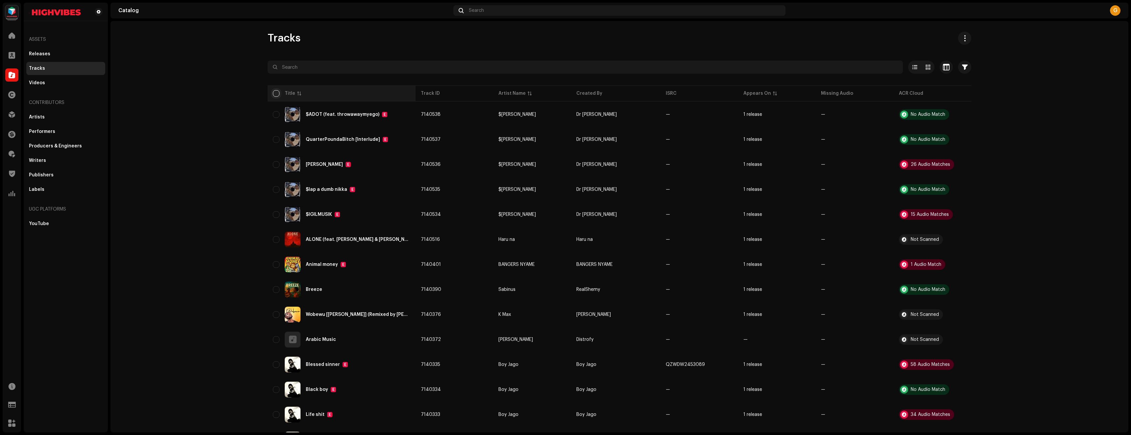
checkbox input "true"
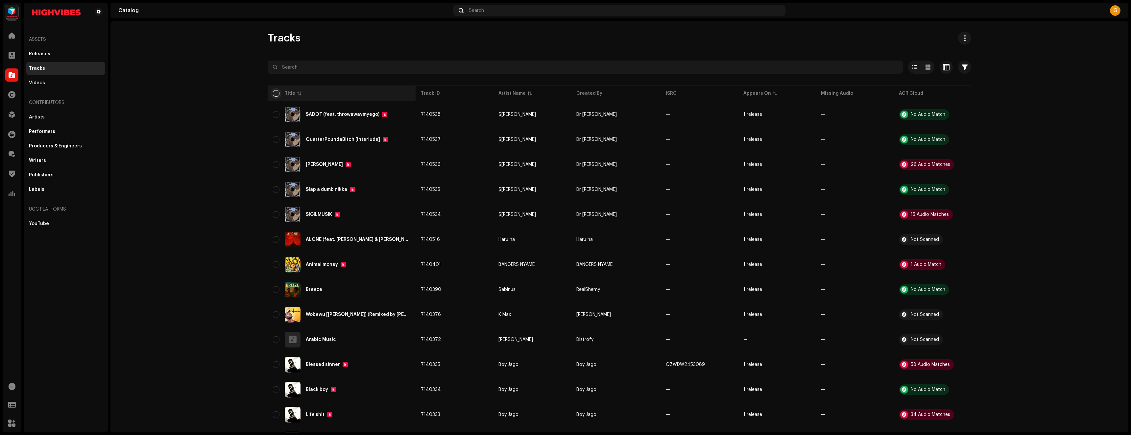
checkbox input "true"
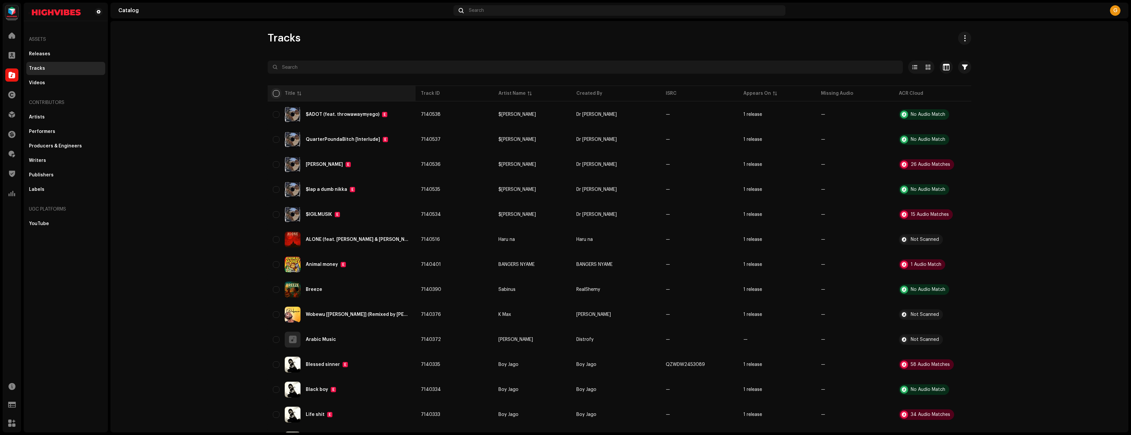
checkbox input "true"
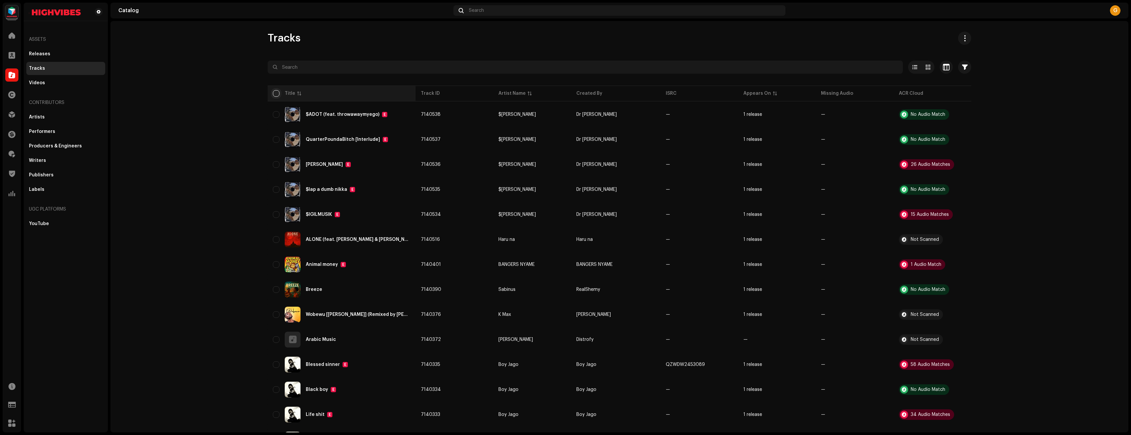
checkbox input "true"
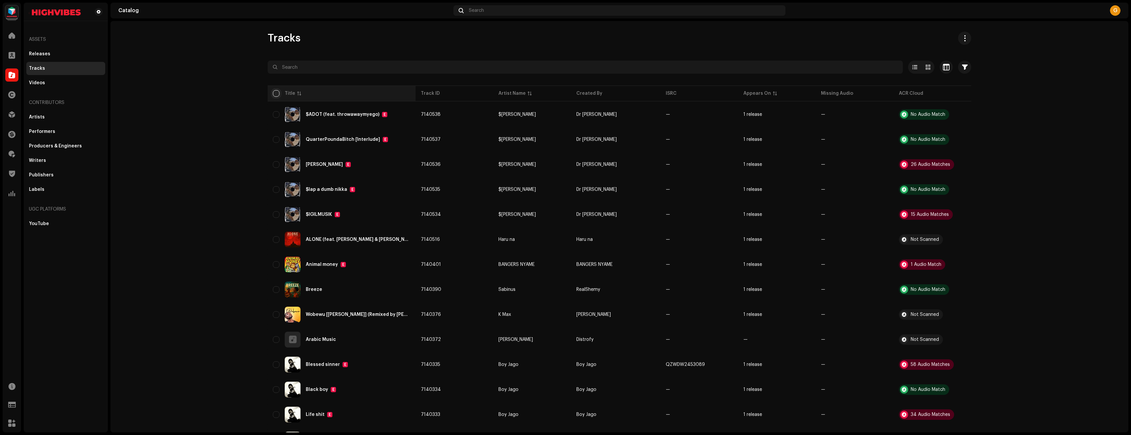
checkbox input "true"
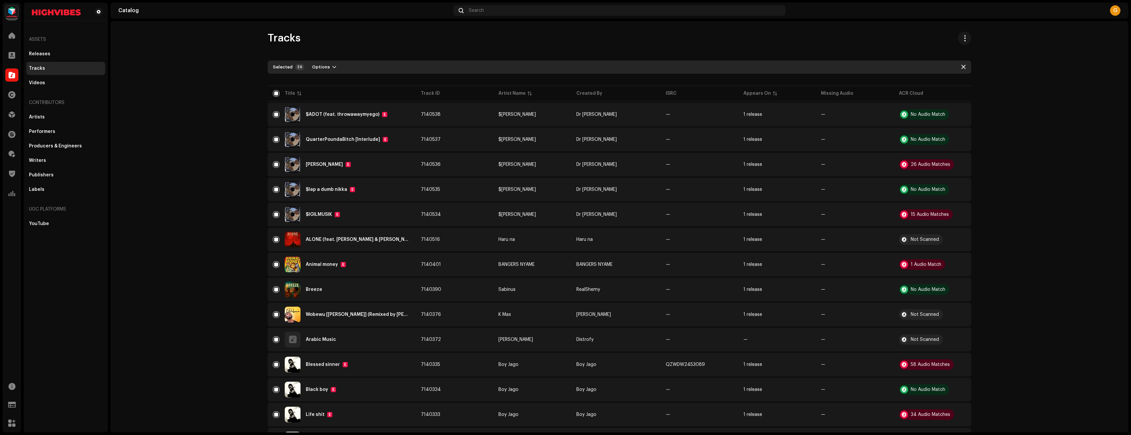
click at [285, 67] on div "Selected" at bounding box center [283, 66] width 20 height 5
click at [274, 92] on input "checkbox" at bounding box center [276, 93] width 7 height 7
checkbox input "false"
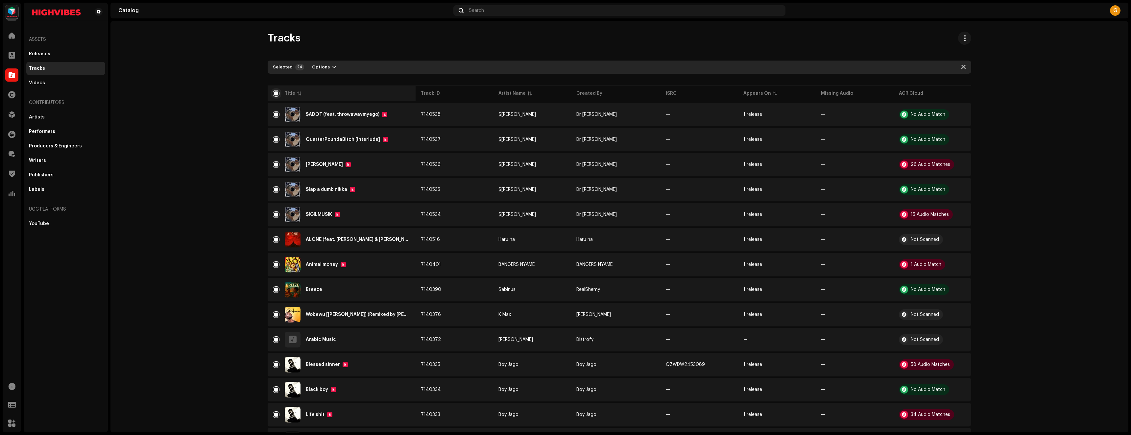
checkbox input "false"
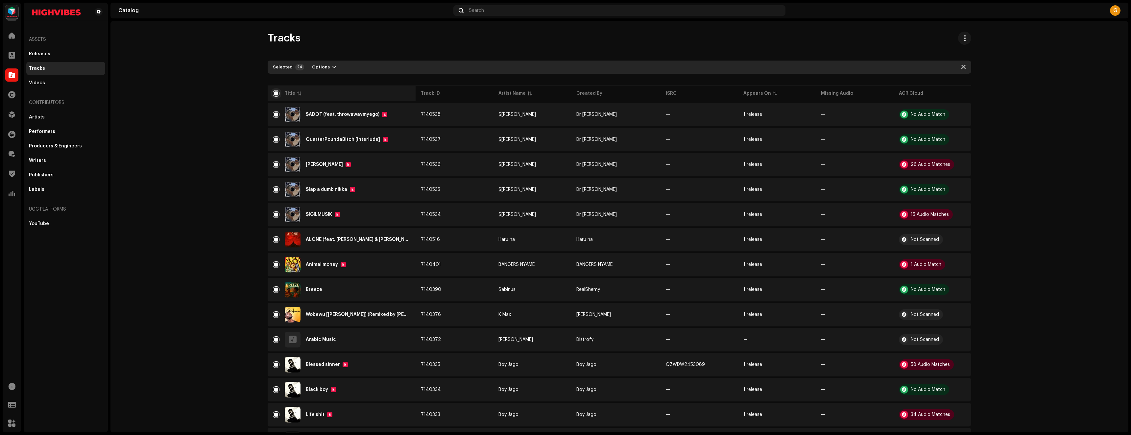
checkbox input "false"
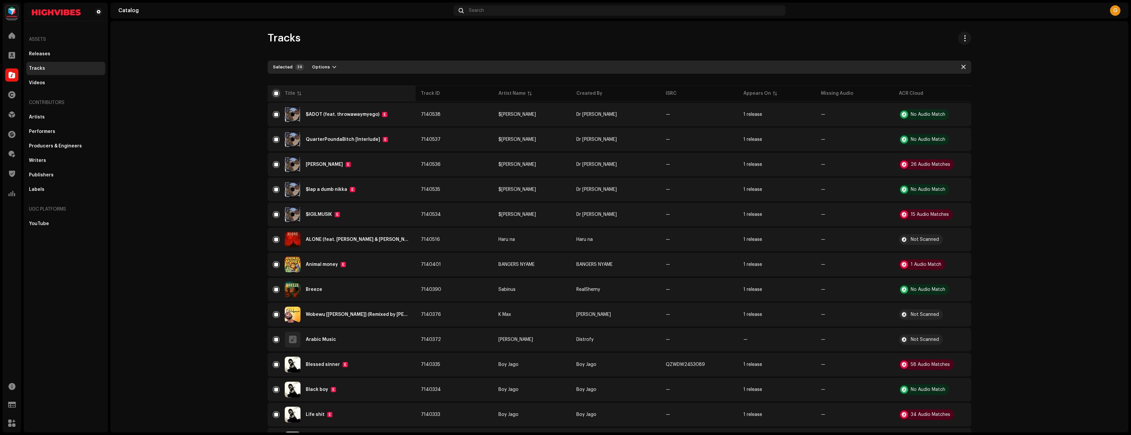
checkbox input "false"
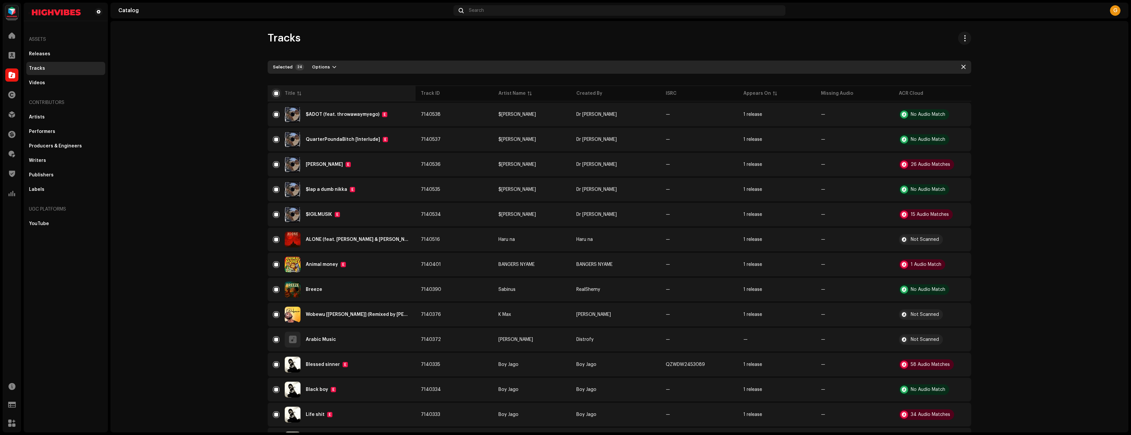
checkbox input "false"
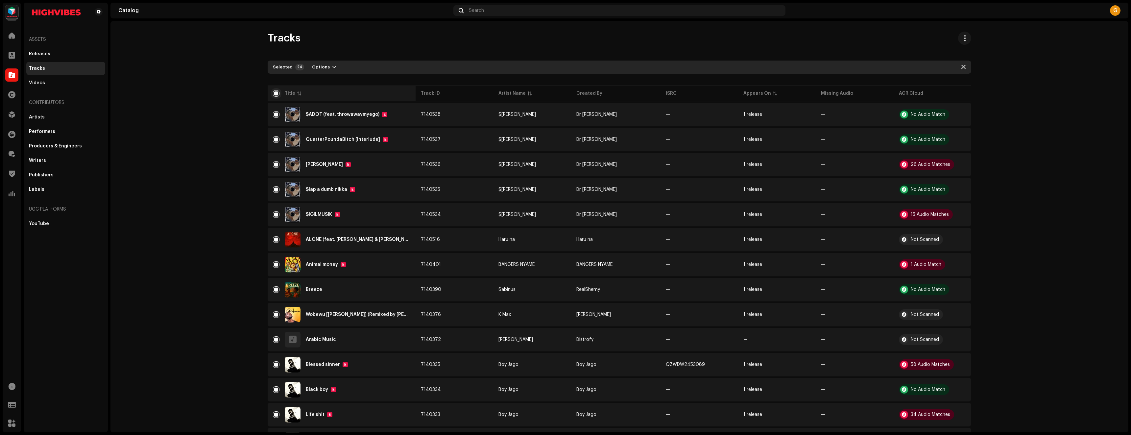
checkbox input "false"
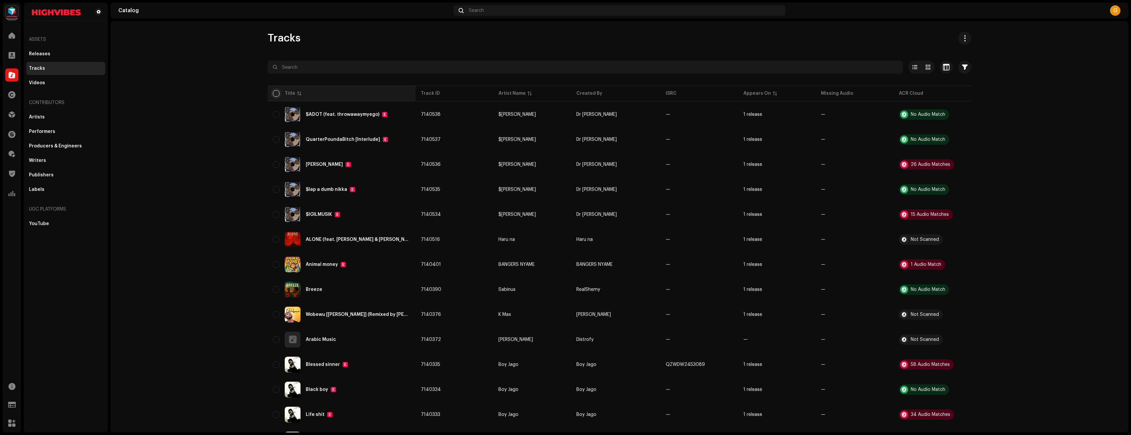
click at [274, 92] on input "checkbox" at bounding box center [276, 93] width 7 height 7
checkbox input "true"
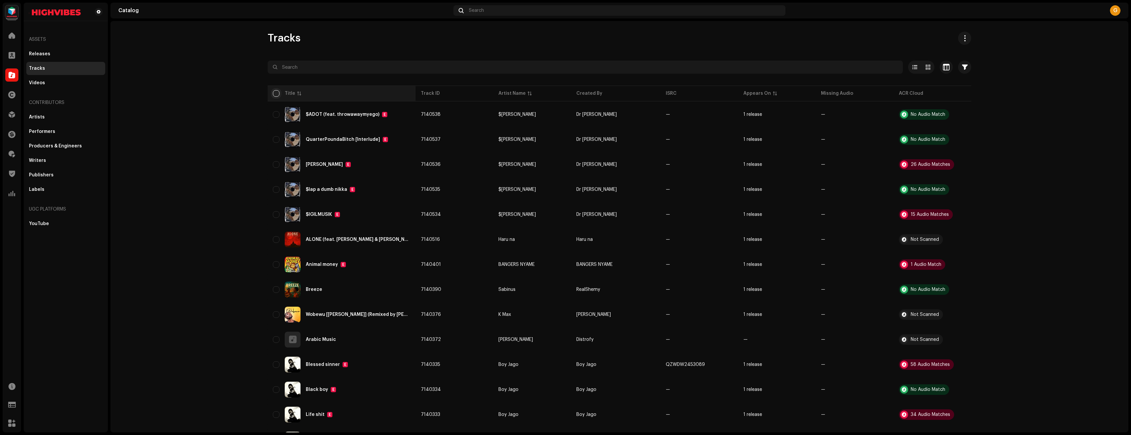
checkbox input "true"
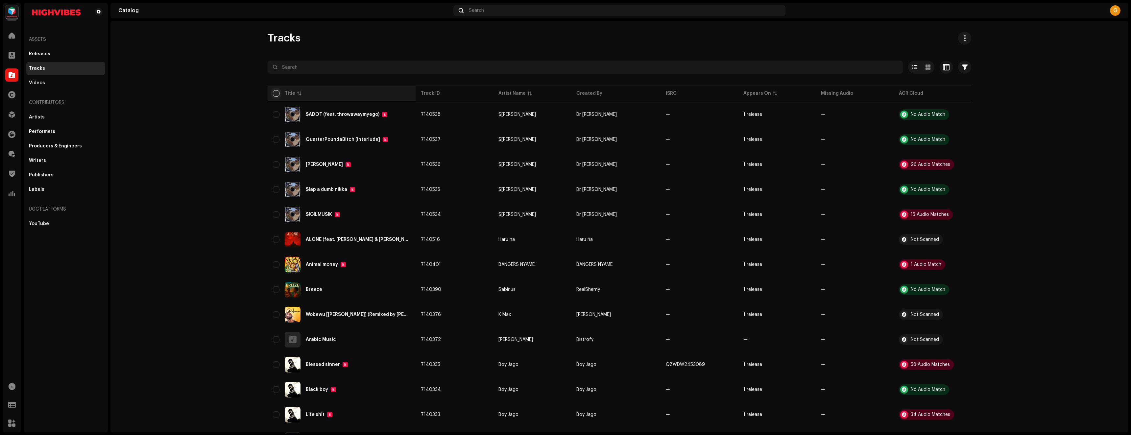
checkbox input "true"
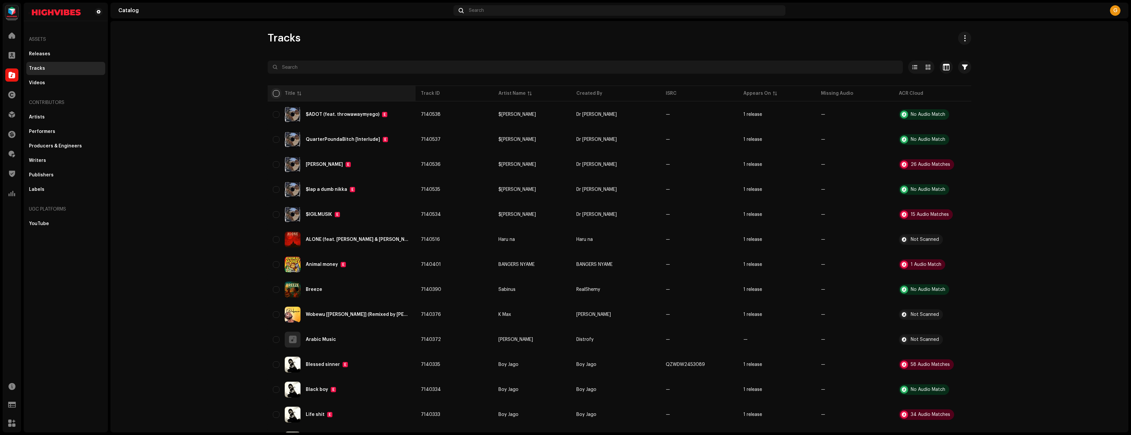
checkbox input "true"
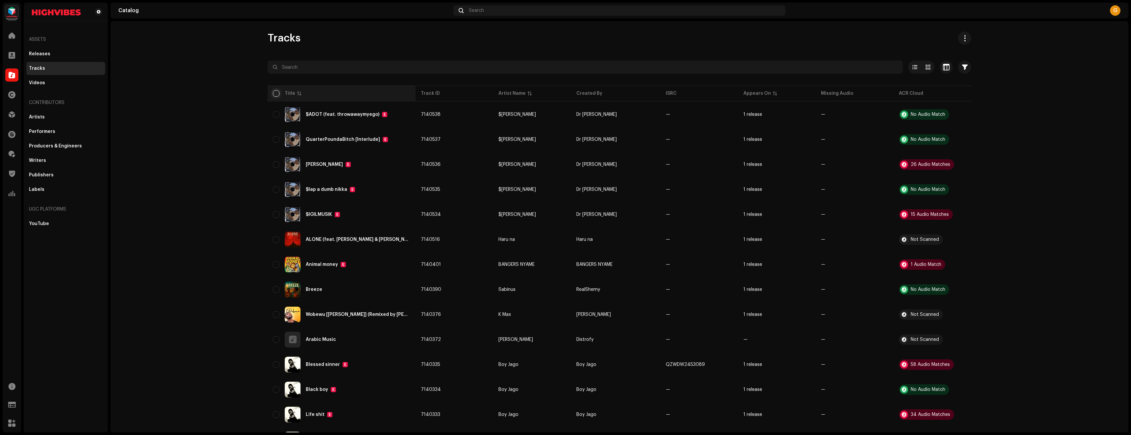
checkbox input "true"
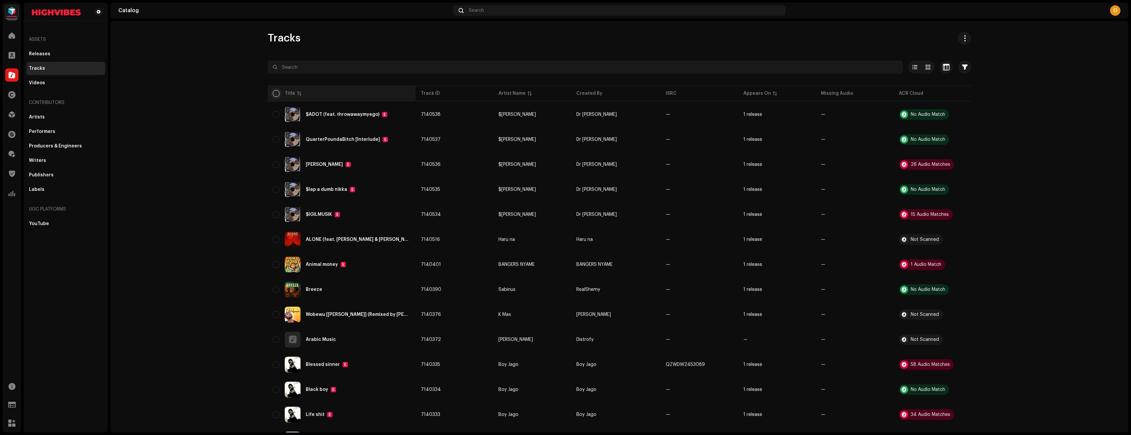
checkbox input "true"
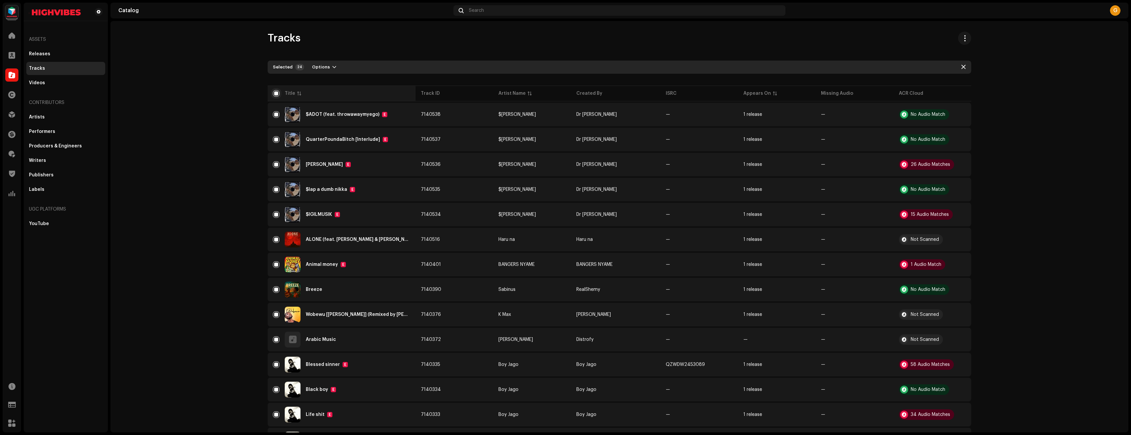
click at [274, 92] on input "checkbox" at bounding box center [276, 93] width 7 height 7
checkbox input "false"
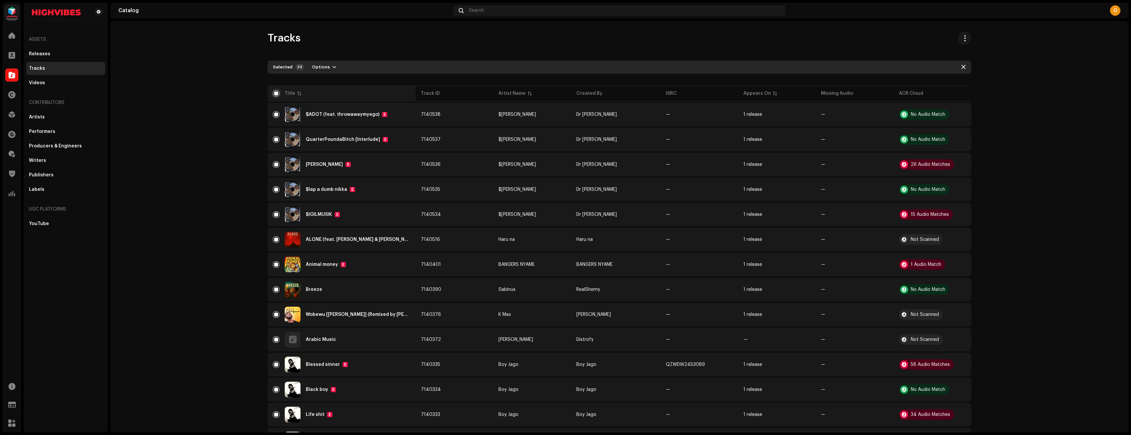
checkbox input "false"
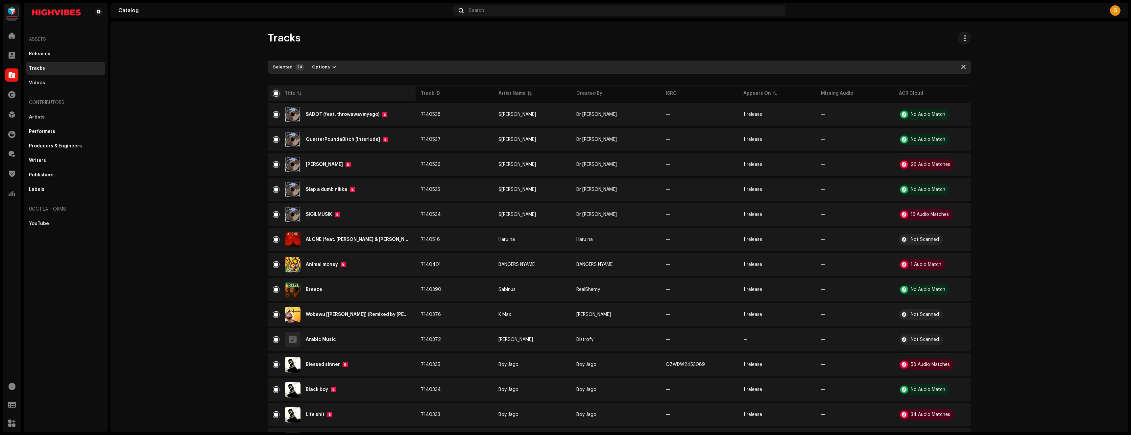
checkbox input "false"
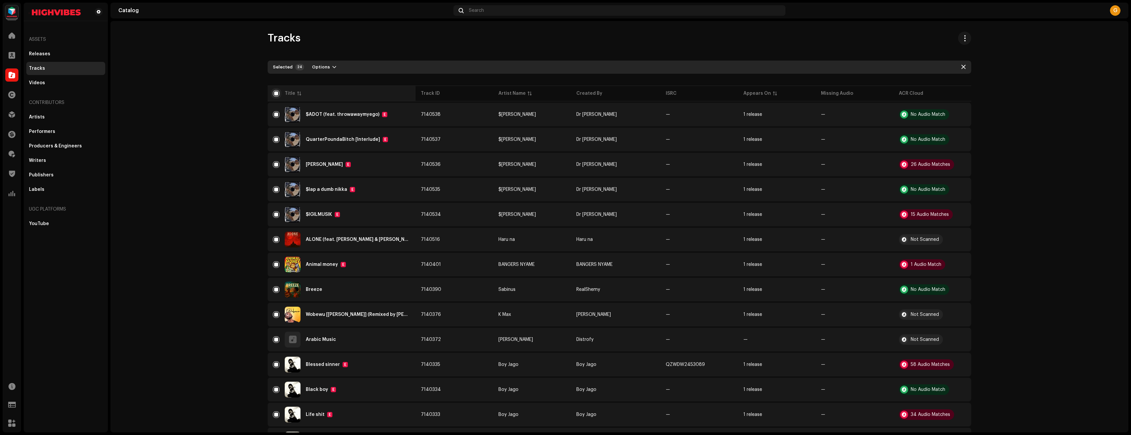
checkbox input "false"
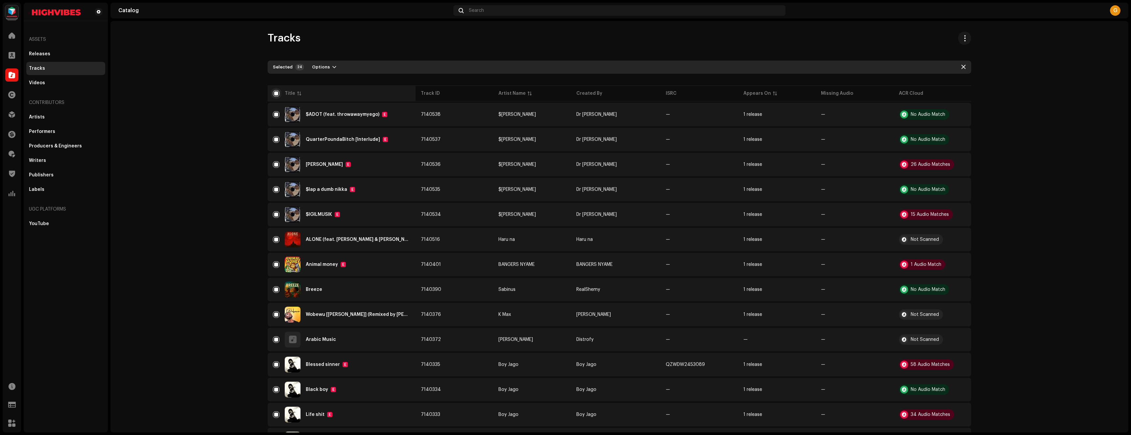
checkbox input "false"
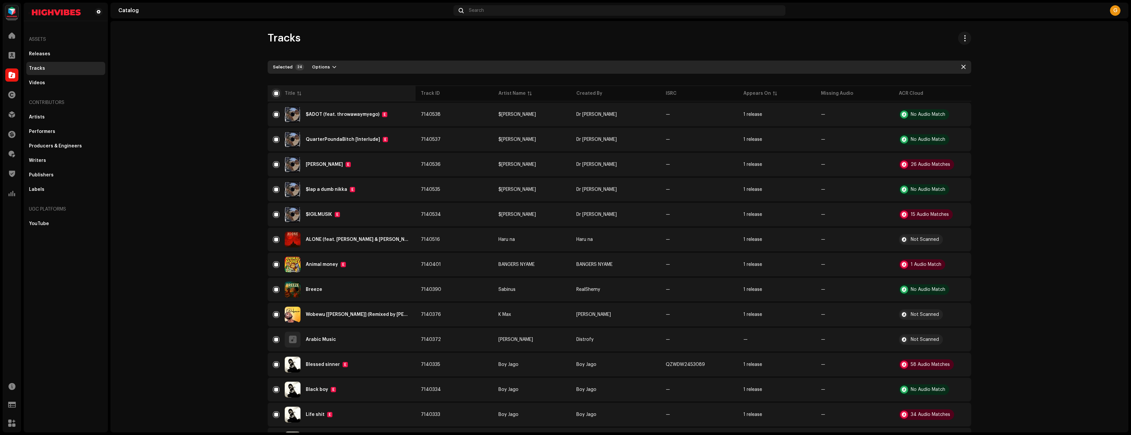
checkbox input "false"
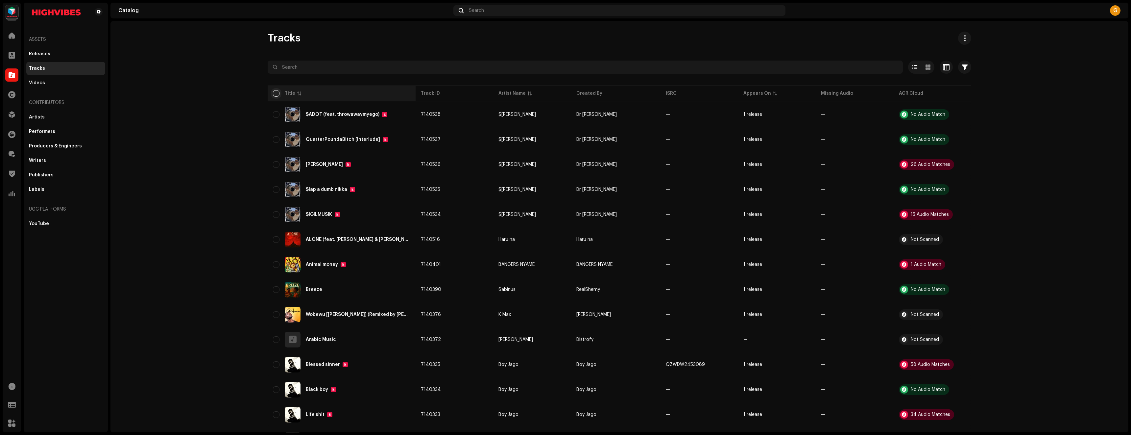
click at [274, 92] on input "checkbox" at bounding box center [276, 93] width 7 height 7
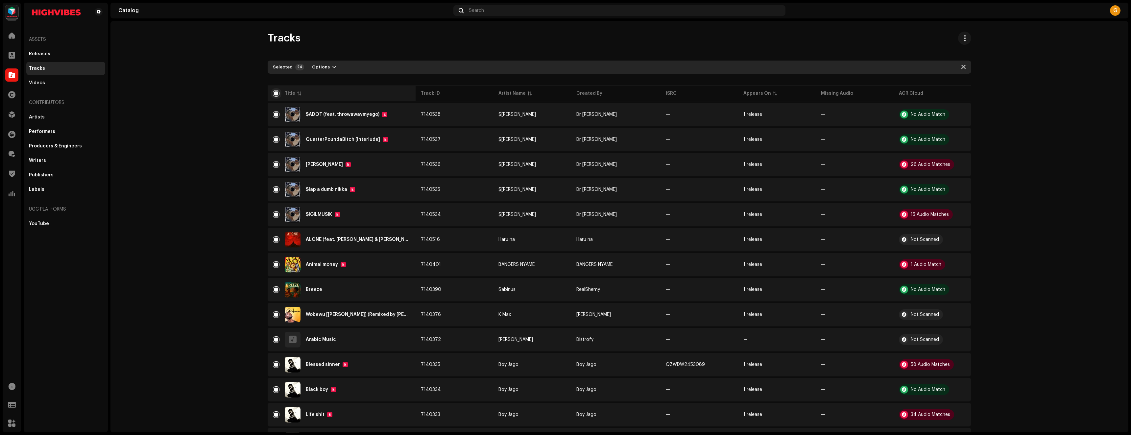
click at [274, 92] on input "checkbox" at bounding box center [276, 93] width 7 height 7
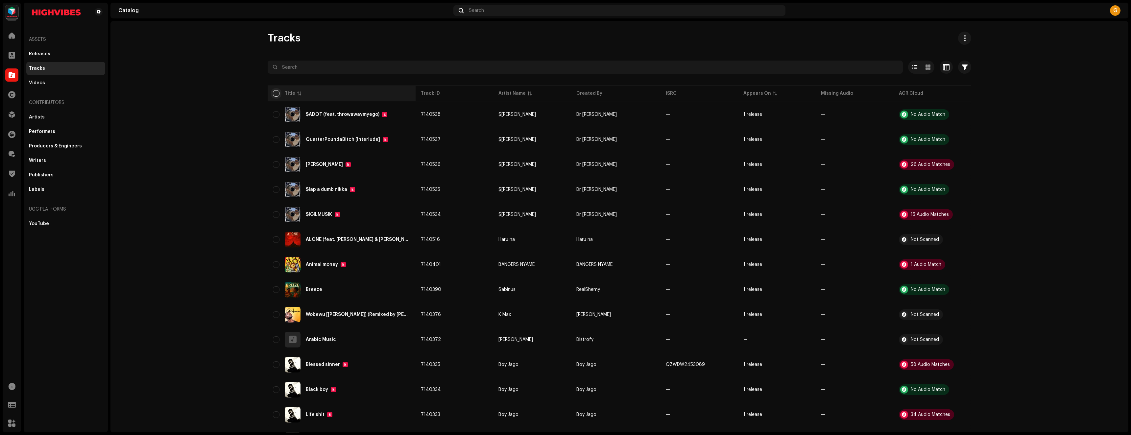
click at [274, 92] on input "checkbox" at bounding box center [276, 93] width 7 height 7
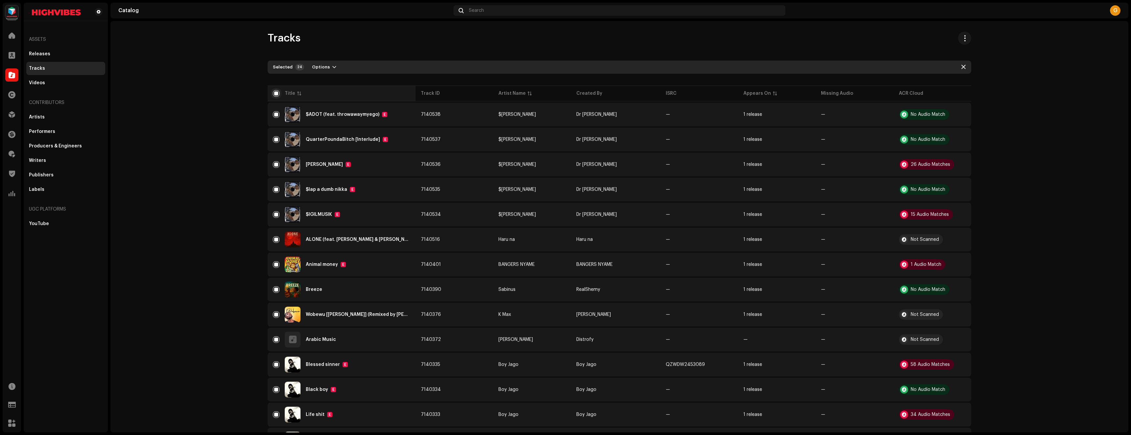
click at [274, 92] on input "checkbox" at bounding box center [276, 93] width 7 height 7
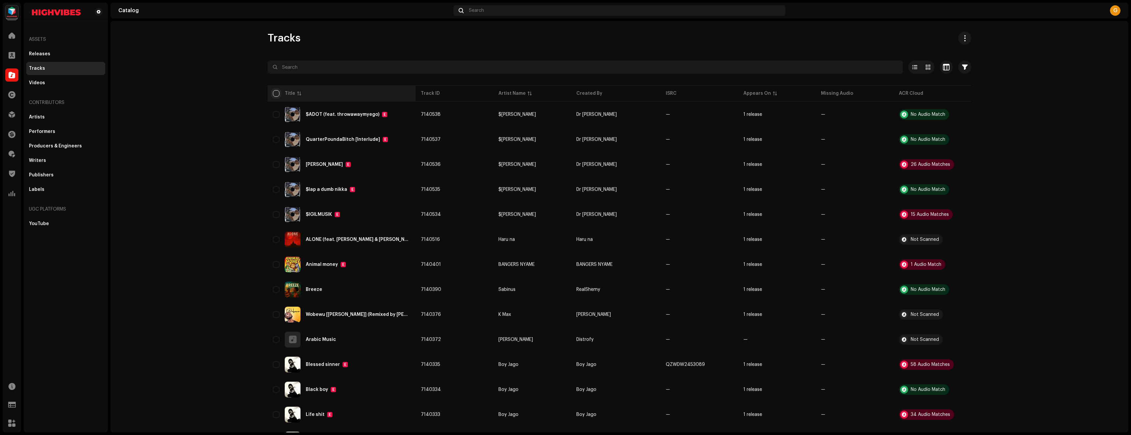
click at [274, 92] on input "checkbox" at bounding box center [276, 93] width 7 height 7
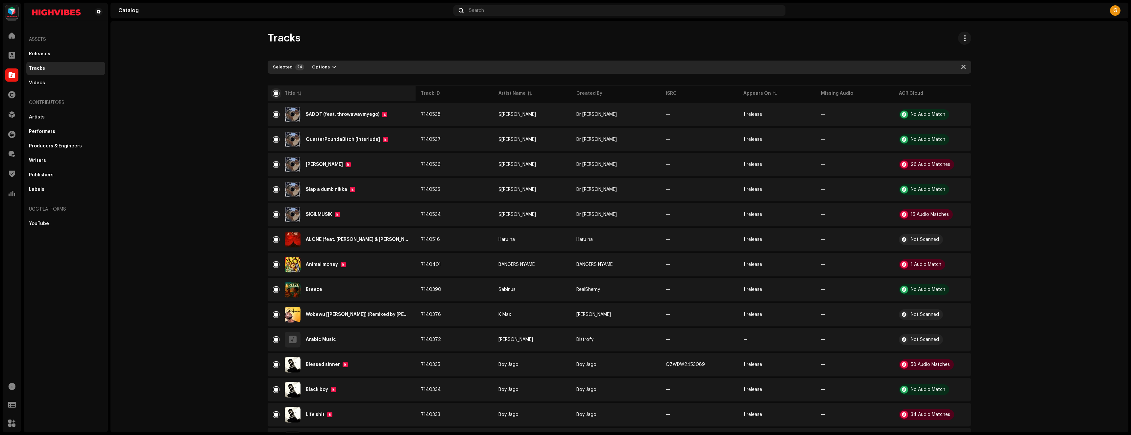
click at [274, 92] on input "checkbox" at bounding box center [276, 93] width 7 height 7
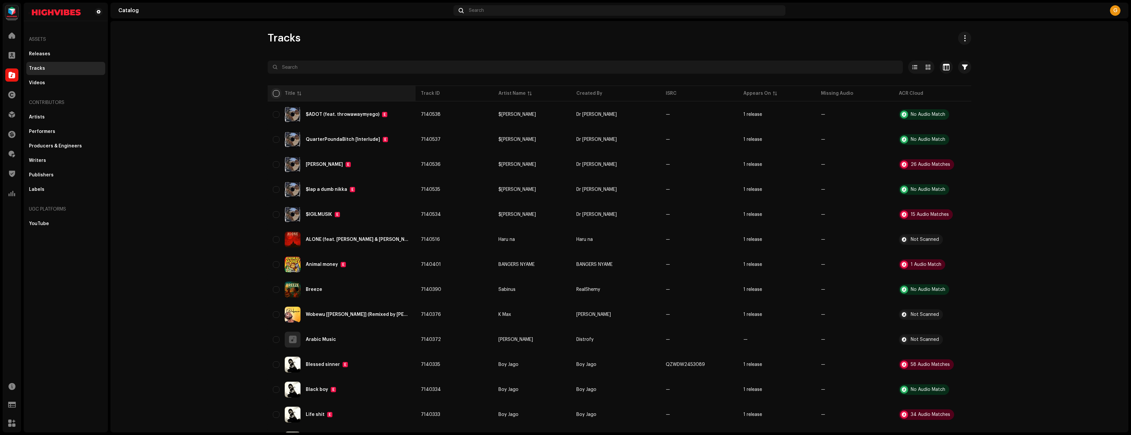
click at [274, 92] on input "checkbox" at bounding box center [276, 93] width 7 height 7
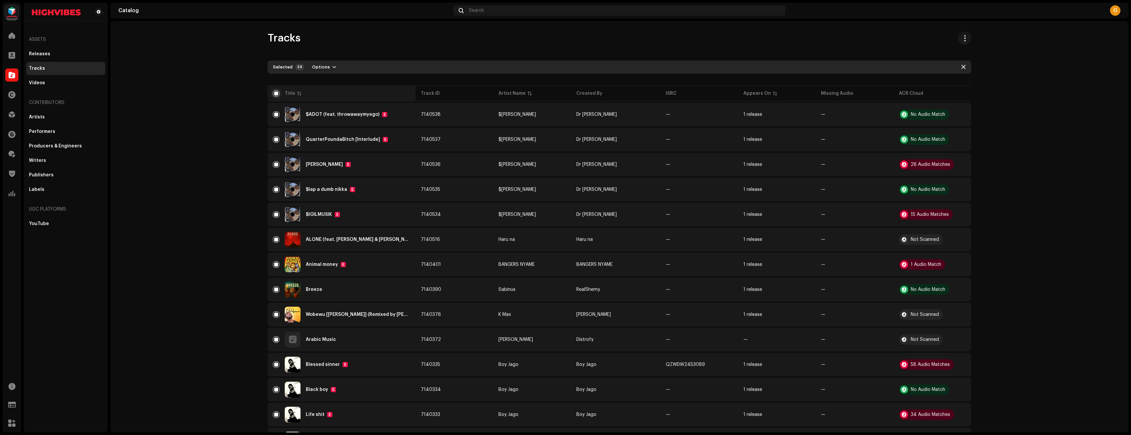
click at [274, 92] on input "checkbox" at bounding box center [276, 93] width 7 height 7
